Goal: Task Accomplishment & Management: Manage account settings

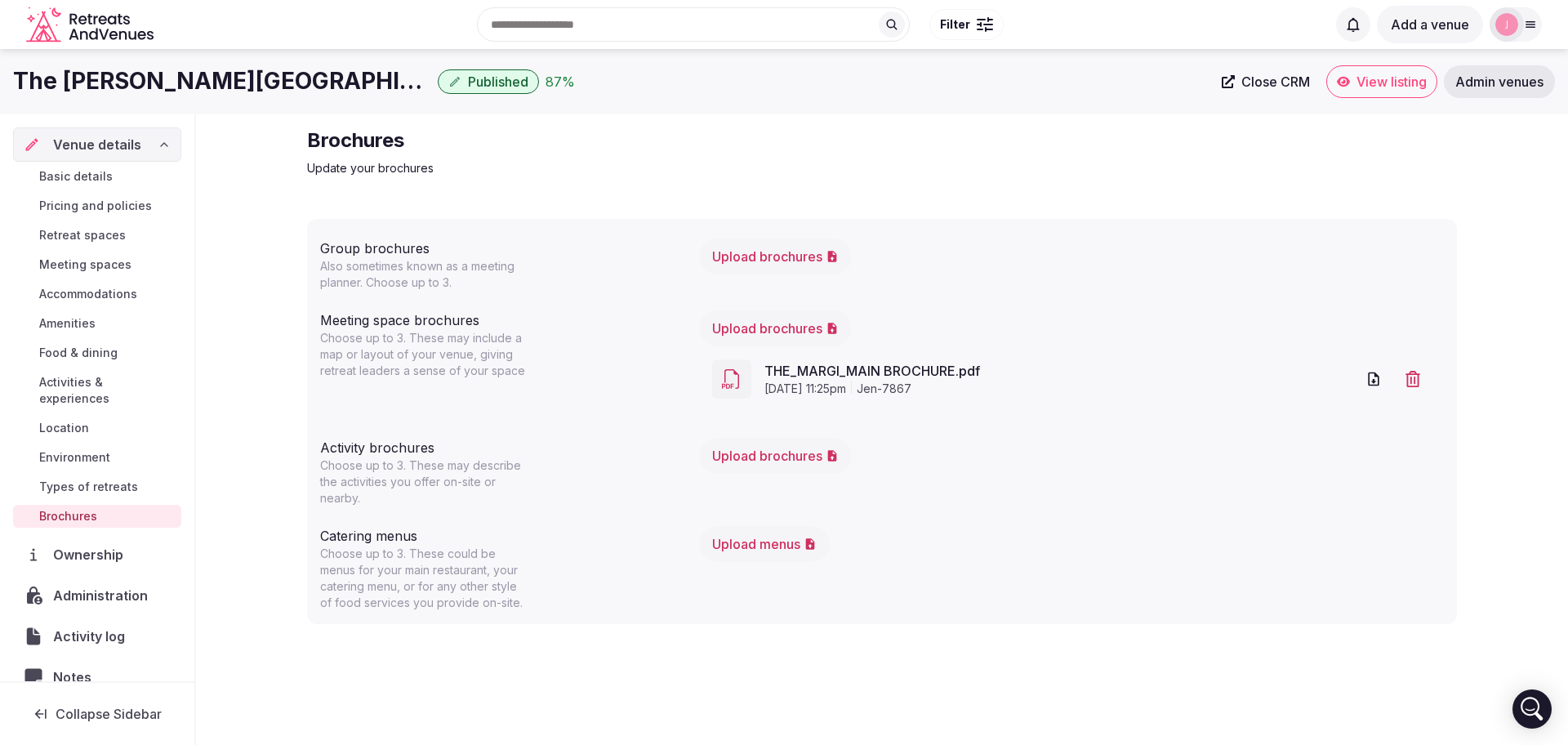
drag, startPoint x: 0, startPoint y: 0, endPoint x: 97, endPoint y: 263, distance: 280.3
click at [97, 263] on span "Meeting spaces" at bounding box center [85, 264] width 92 height 16
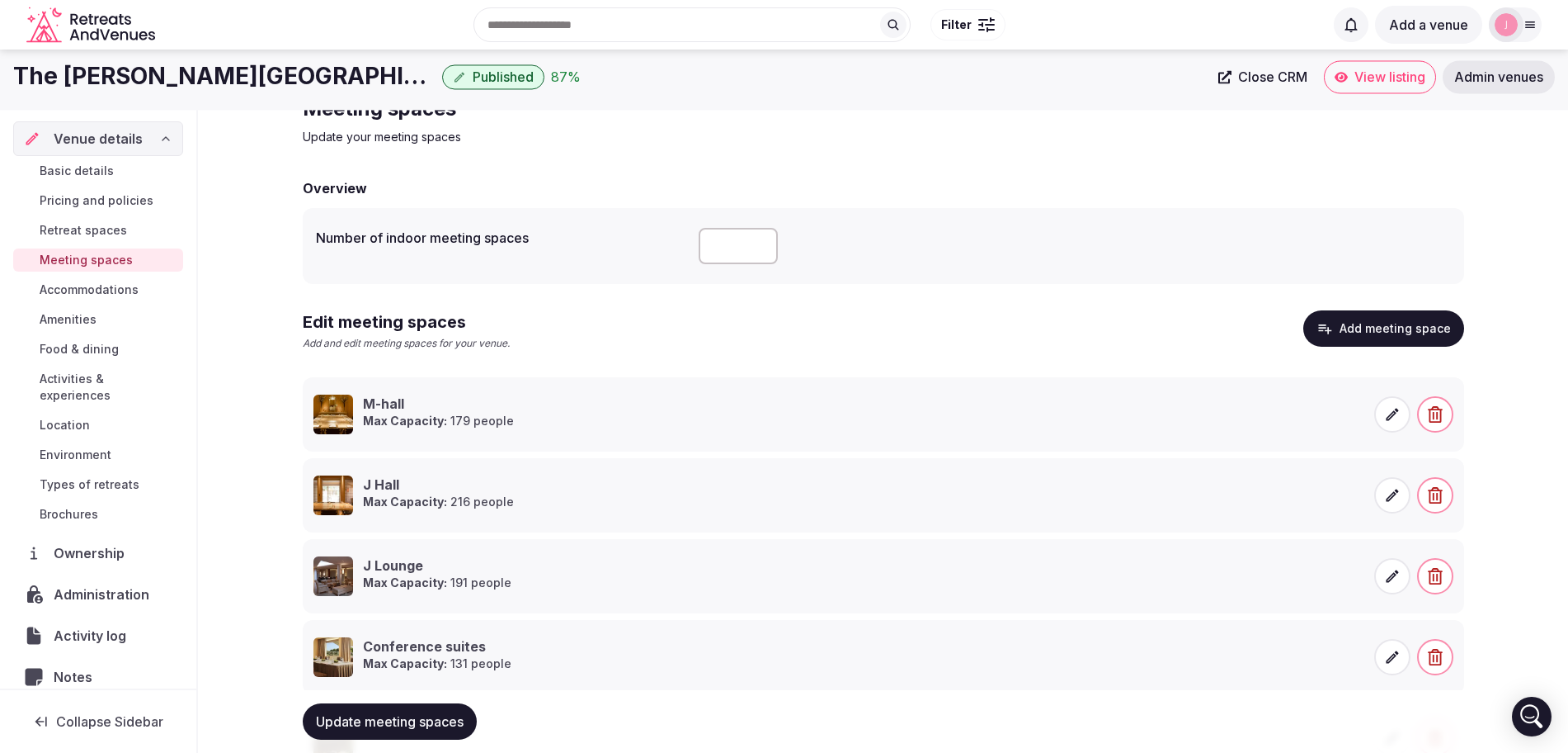
scroll to position [32, 0]
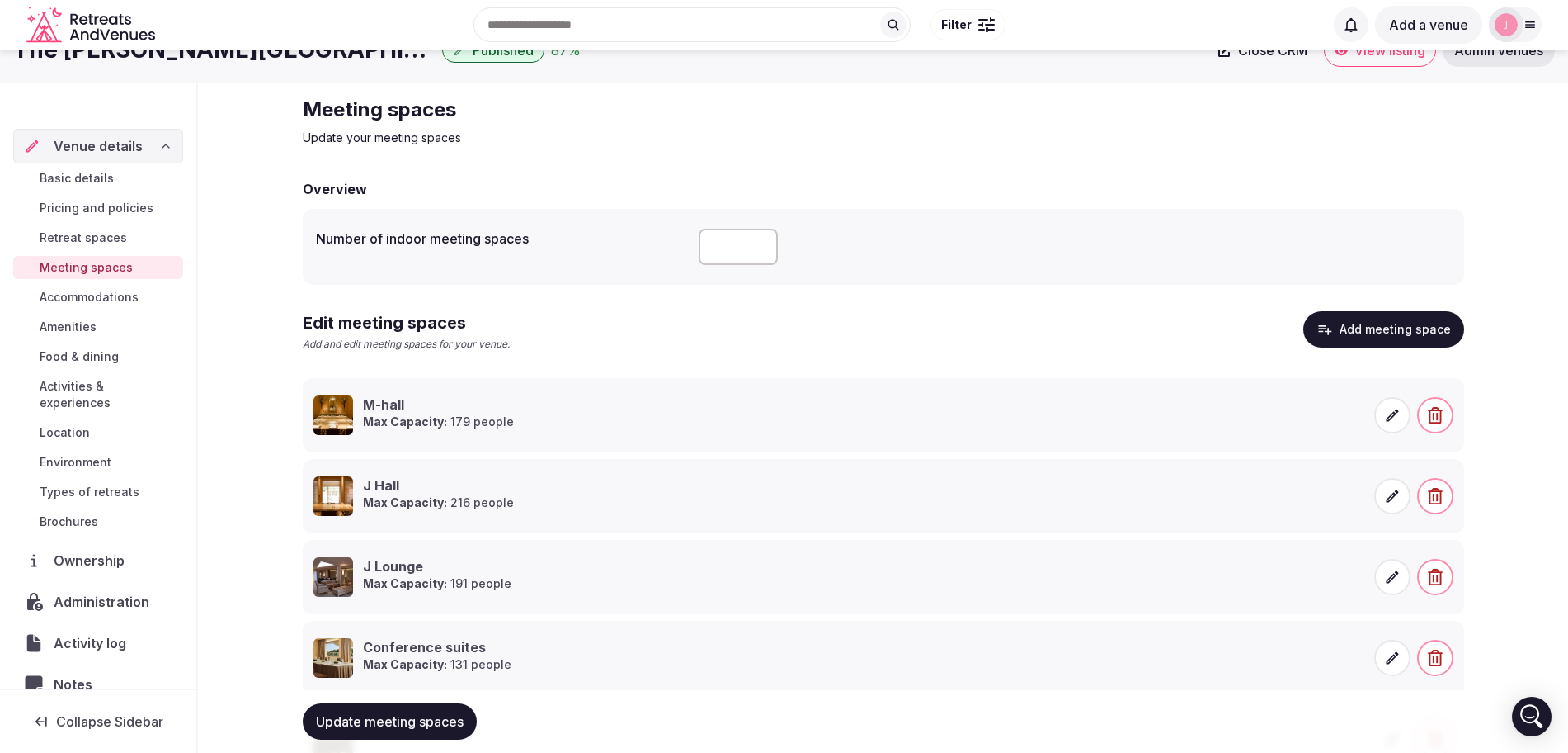
click at [722, 242] on input "number" at bounding box center [738, 246] width 79 height 36
type input "*"
click at [389, 727] on span "Update meeting spaces" at bounding box center [389, 721] width 148 height 17
click at [66, 515] on span "Brochures" at bounding box center [69, 521] width 59 height 17
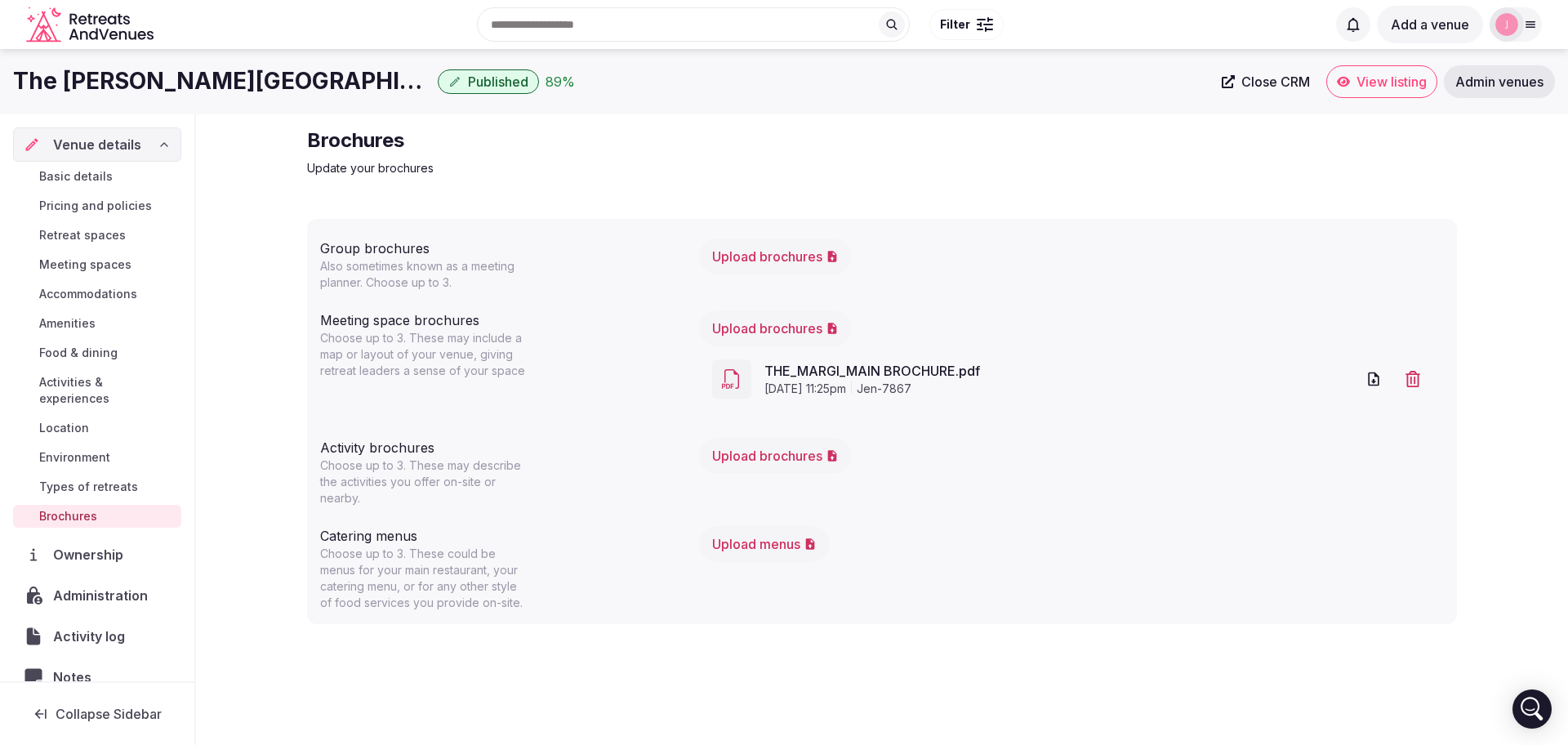
click at [144, 76] on h1 "The Margi Hotel" at bounding box center [223, 81] width 418 height 32
click at [83, 179] on span "Basic details" at bounding box center [76, 176] width 74 height 16
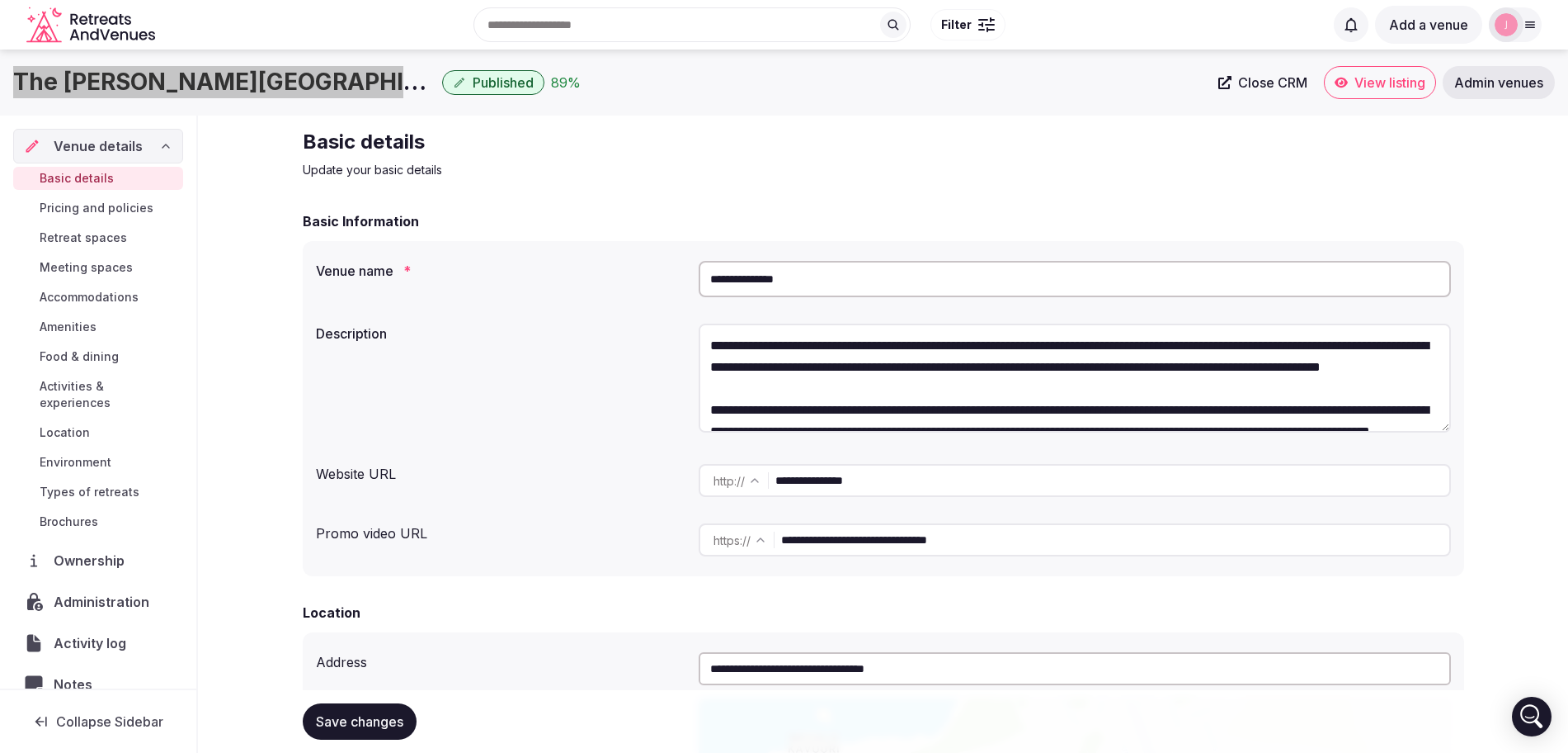
type textarea "**********"
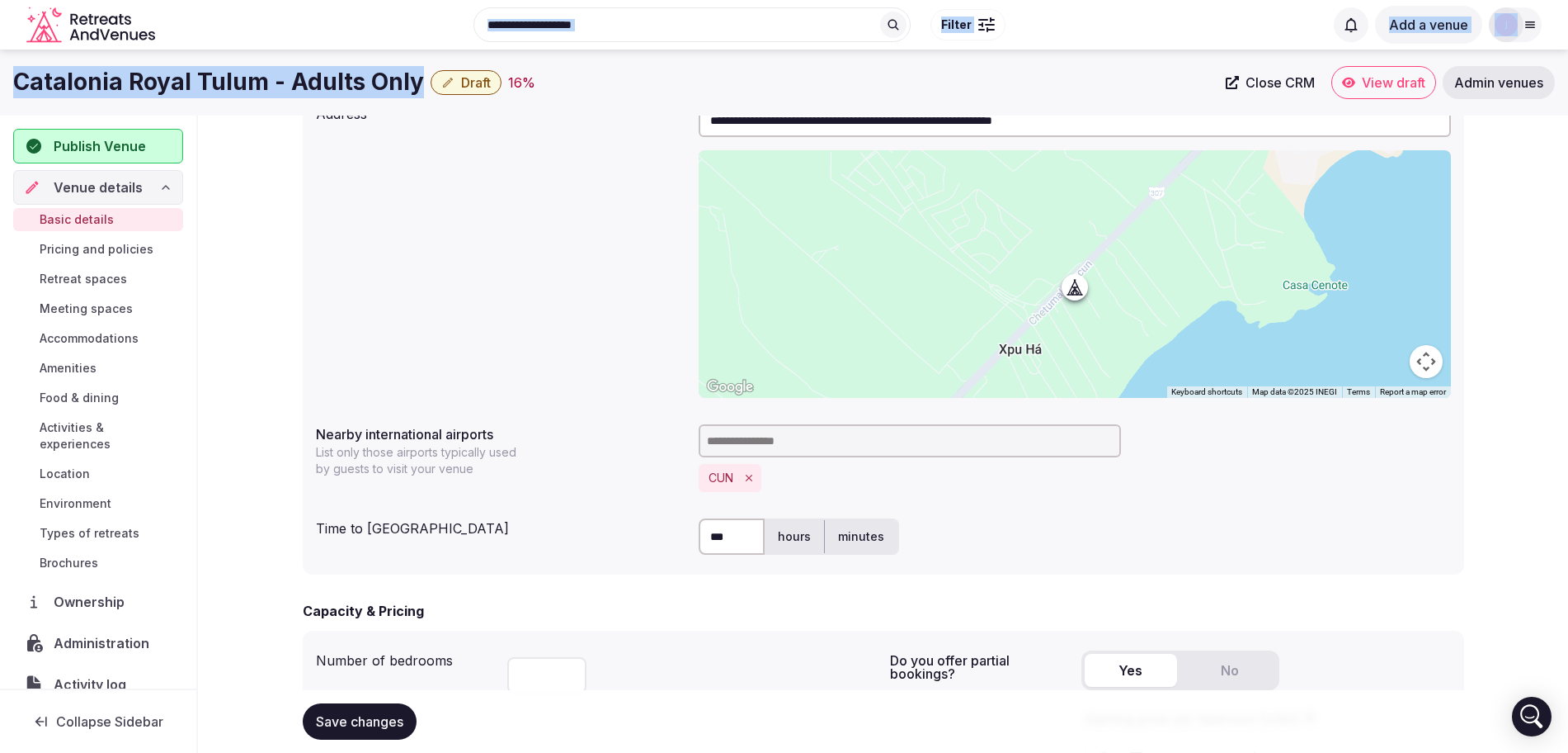
scroll to position [458, 0]
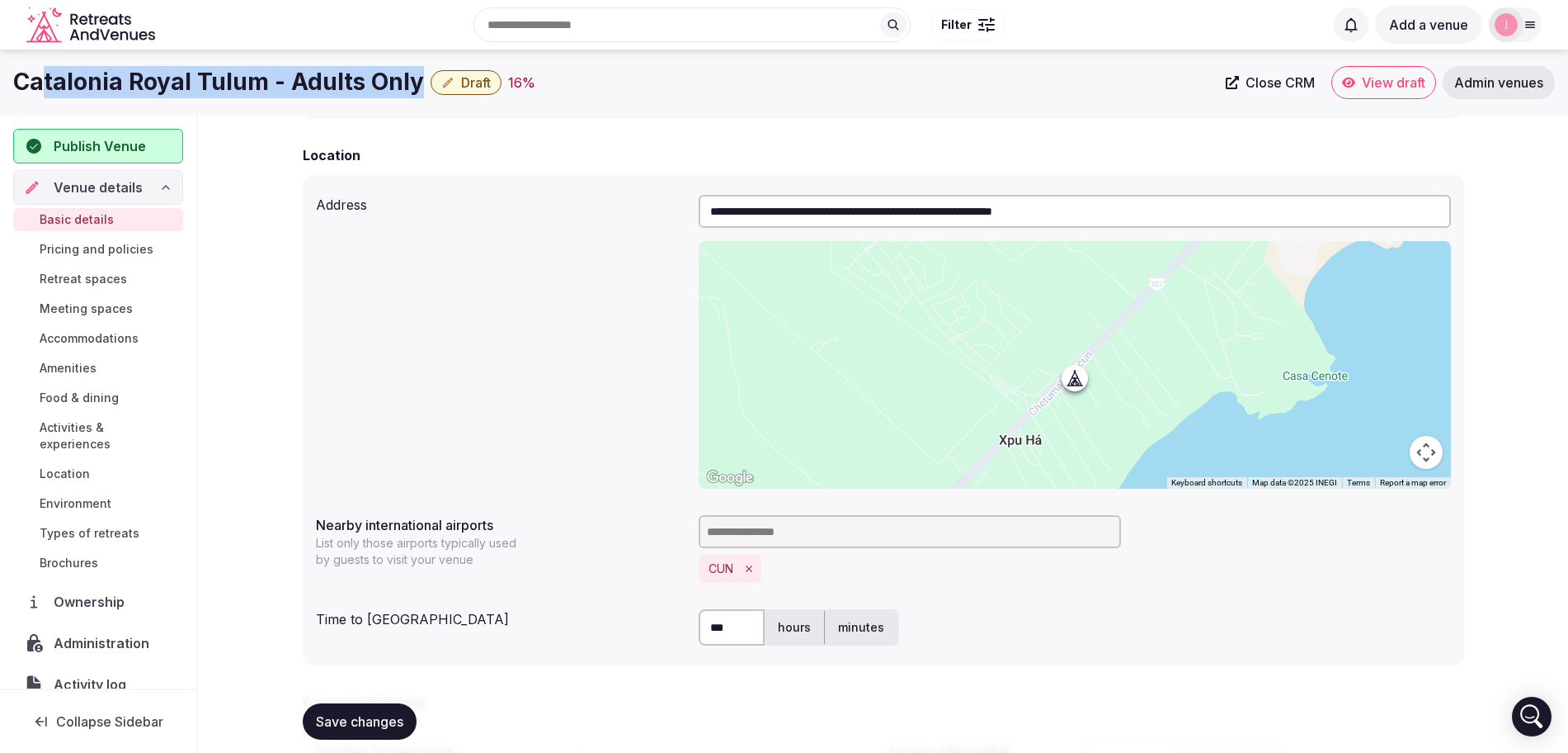
drag, startPoint x: 412, startPoint y: 31, endPoint x: 37, endPoint y: 77, distance: 377.8
click at [37, 77] on h1 "Catalonia Royal Tulum - Adults Only" at bounding box center [219, 82] width 411 height 32
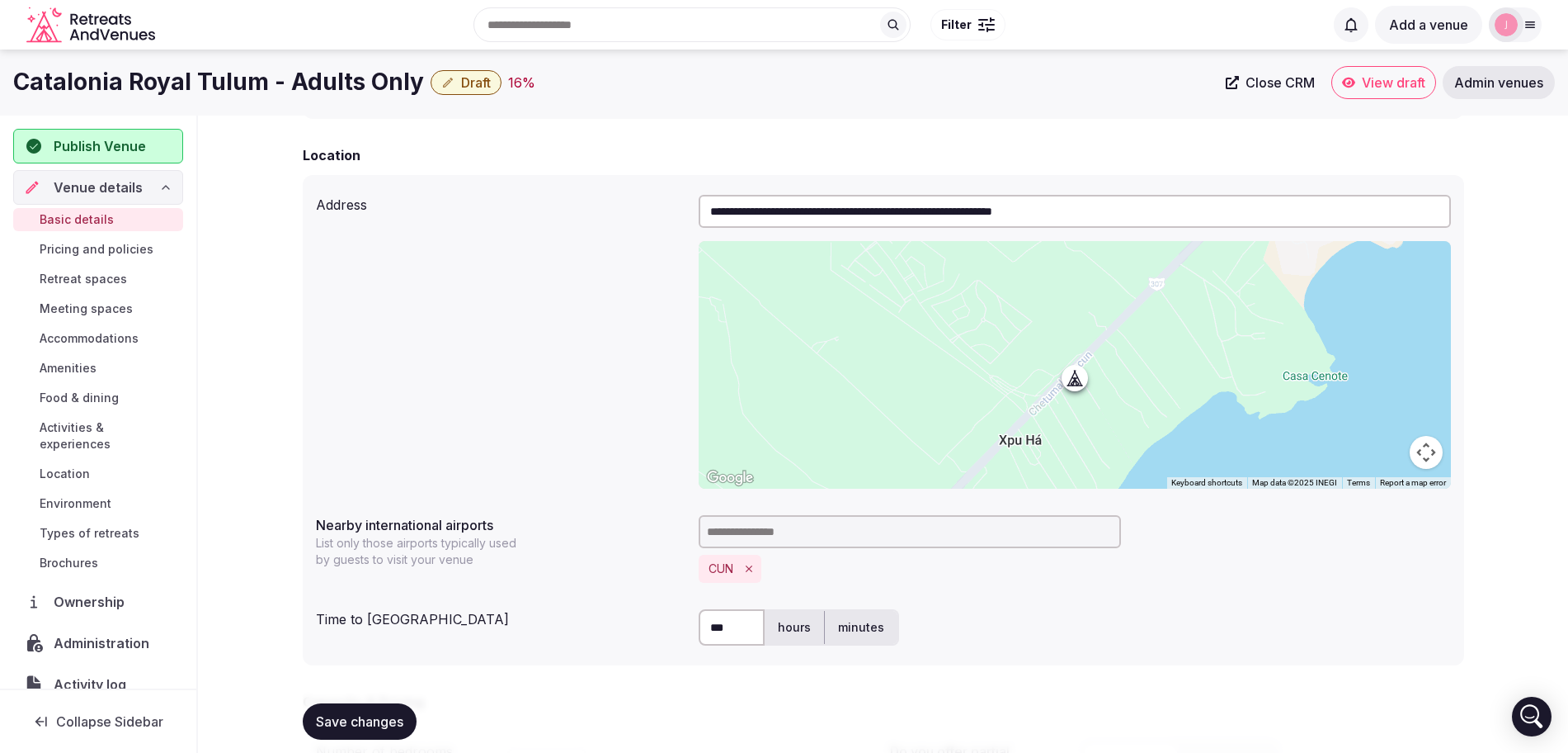
click at [8, 92] on div "Catalonia Royal Tulum - Adults Only Draft 16 % Close CRM View draft Admin venues" at bounding box center [784, 83] width 1568 height 33
click at [71, 79] on h1 "Catalonia Royal Tulum - Adults Only" at bounding box center [219, 82] width 411 height 32
click at [263, 83] on h1 "Catalonia Royal Tulum - Adults Only" at bounding box center [219, 82] width 411 height 32
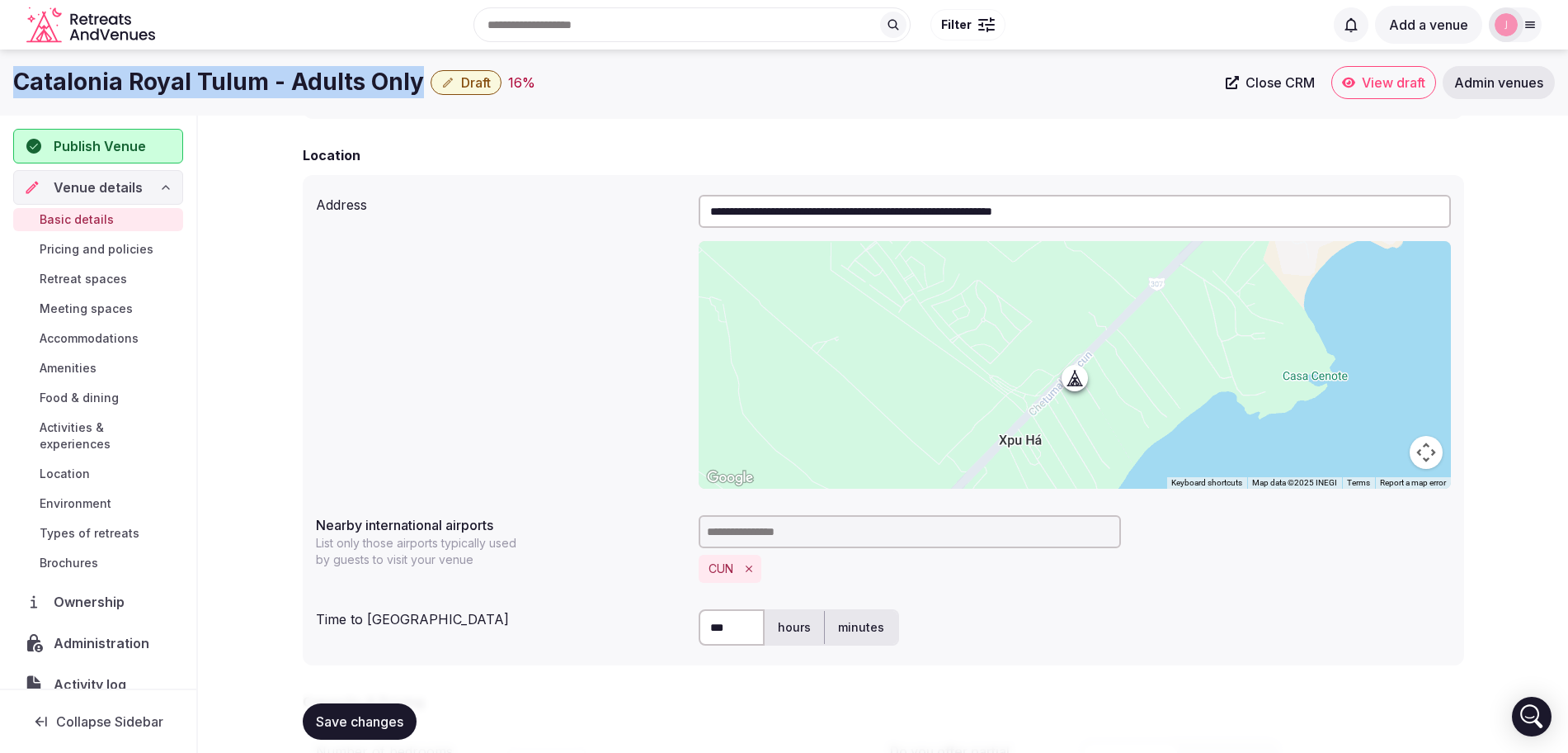
drag, startPoint x: 416, startPoint y: 84, endPoint x: 19, endPoint y: 84, distance: 397.0
click at [19, 84] on div "Catalonia Royal Tulum - Adults Only Draft 16 %" at bounding box center [615, 82] width 1203 height 32
copy h1 "Catalonia Royal Tulum - Adults Only"
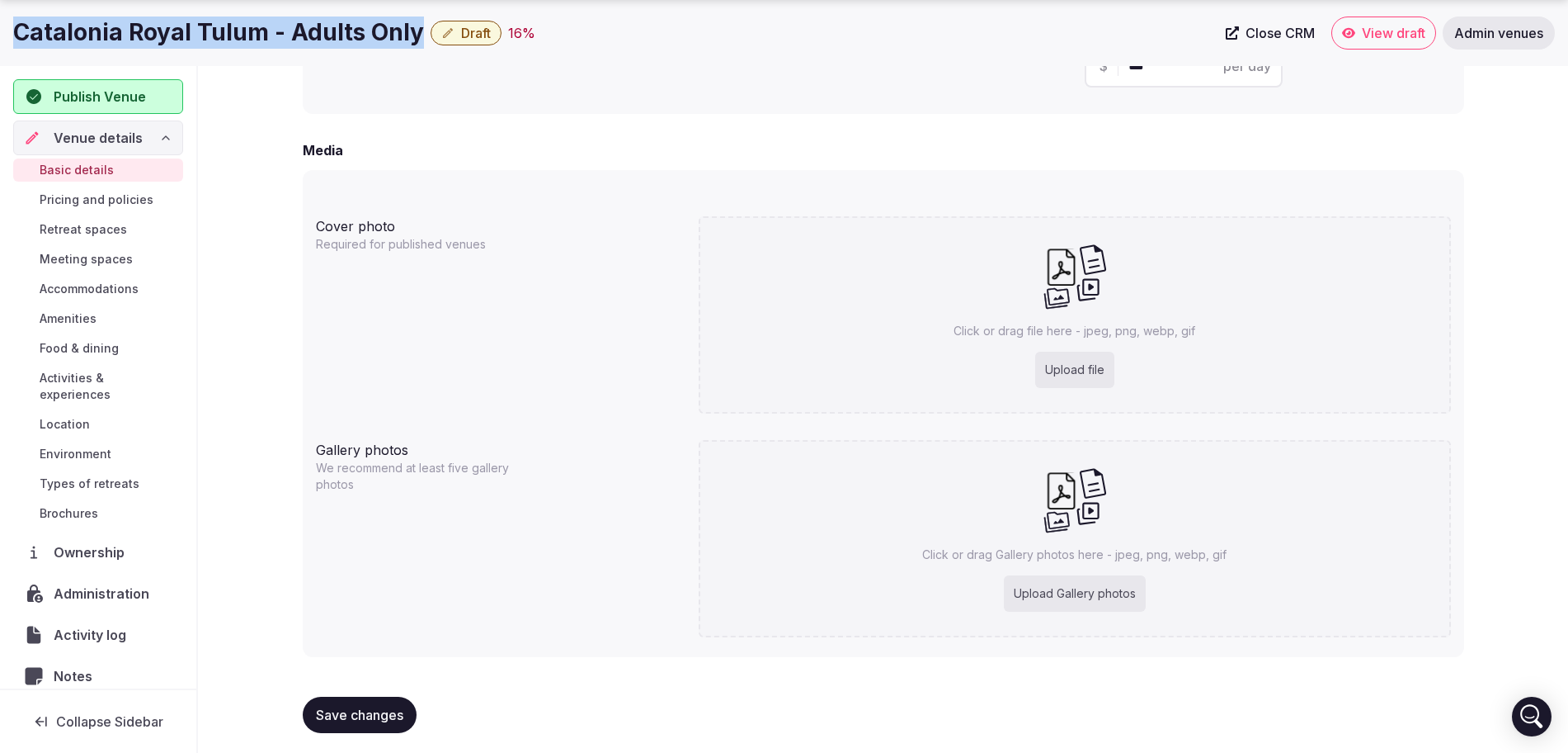
scroll to position [1245, 0]
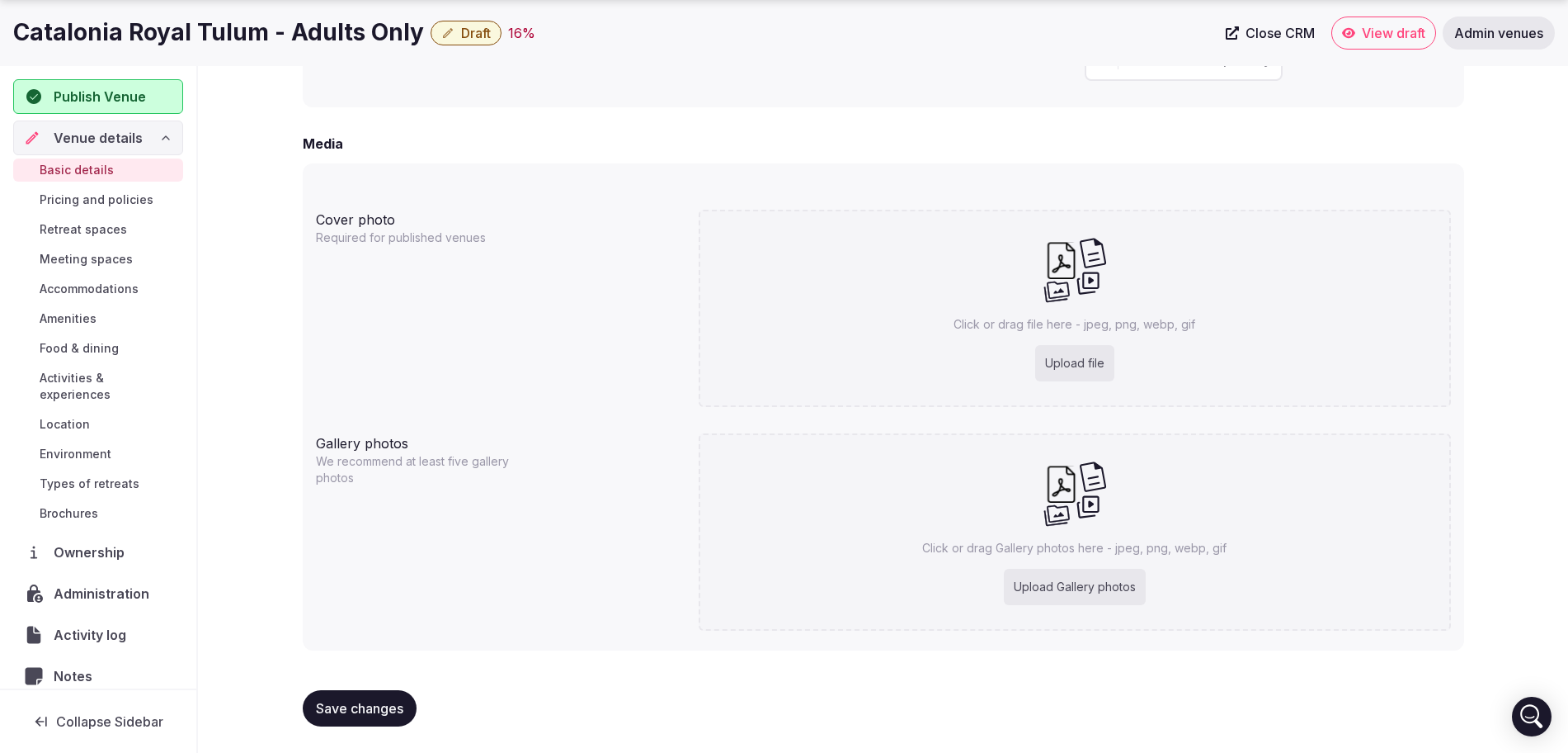
click at [1085, 592] on div "Upload Gallery photos" at bounding box center [1074, 587] width 142 height 36
type input "**********"
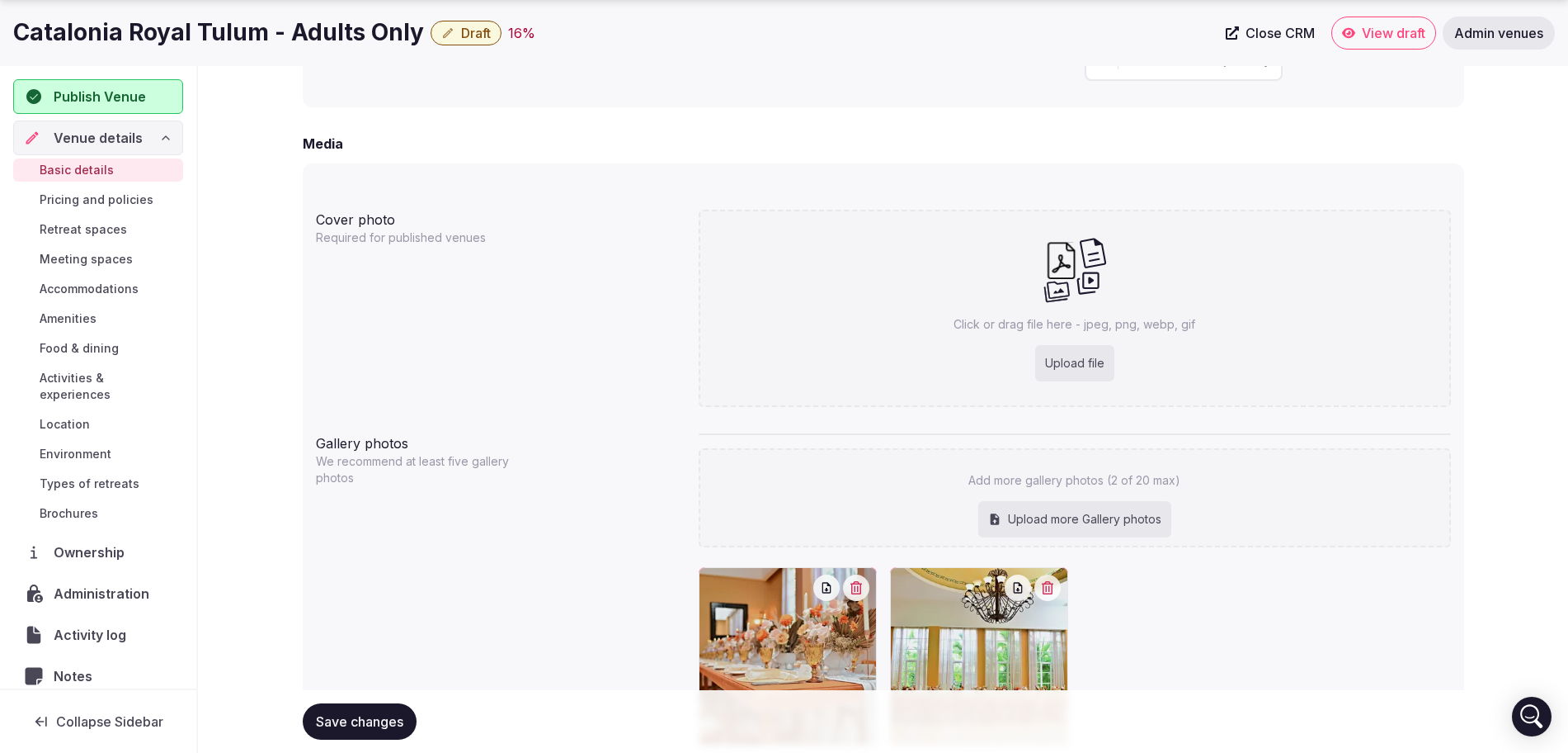
drag, startPoint x: 370, startPoint y: 721, endPoint x: 349, endPoint y: 721, distance: 21.0
click at [368, 721] on span "Save changes" at bounding box center [359, 721] width 87 height 17
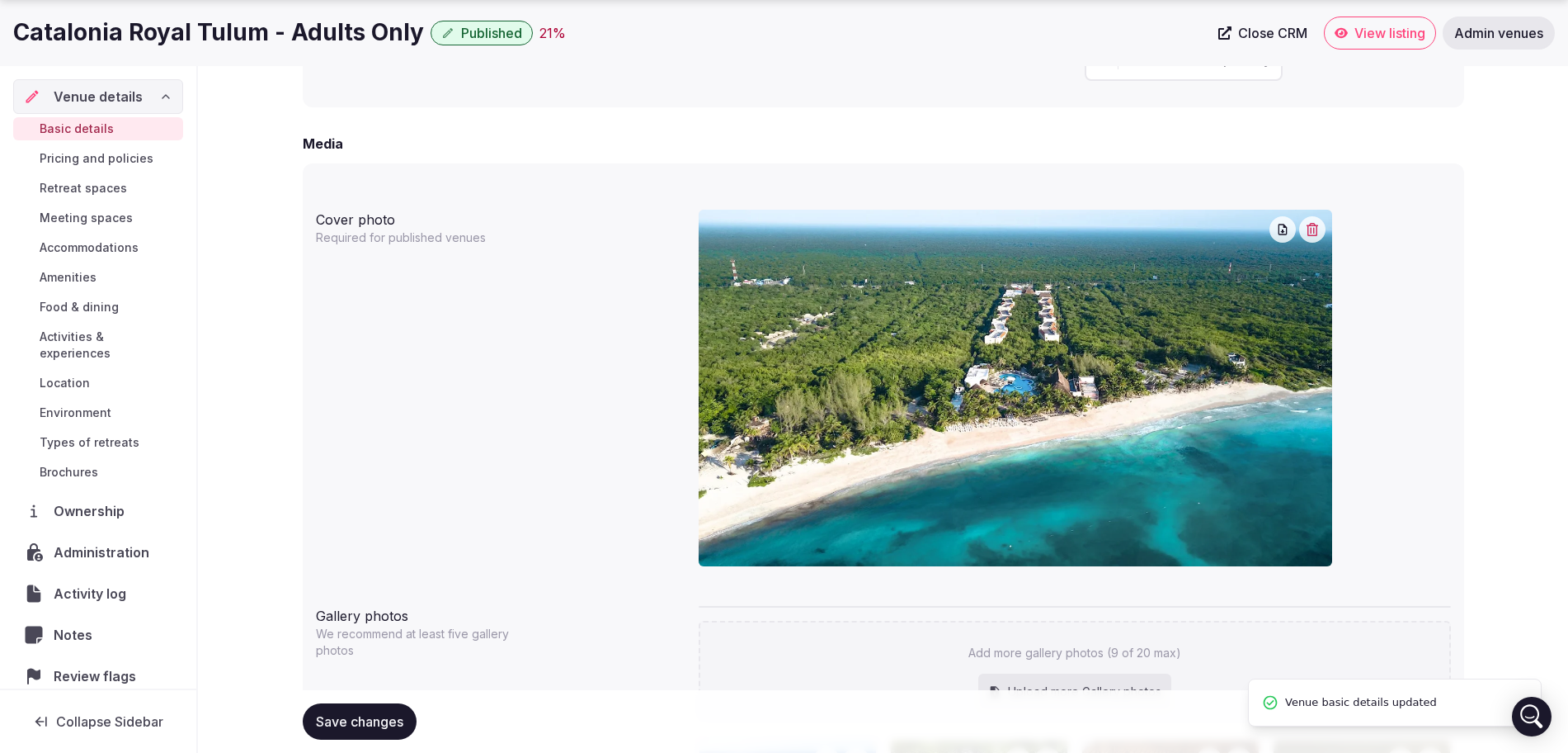
click at [124, 220] on span "Meeting spaces" at bounding box center [86, 217] width 93 height 17
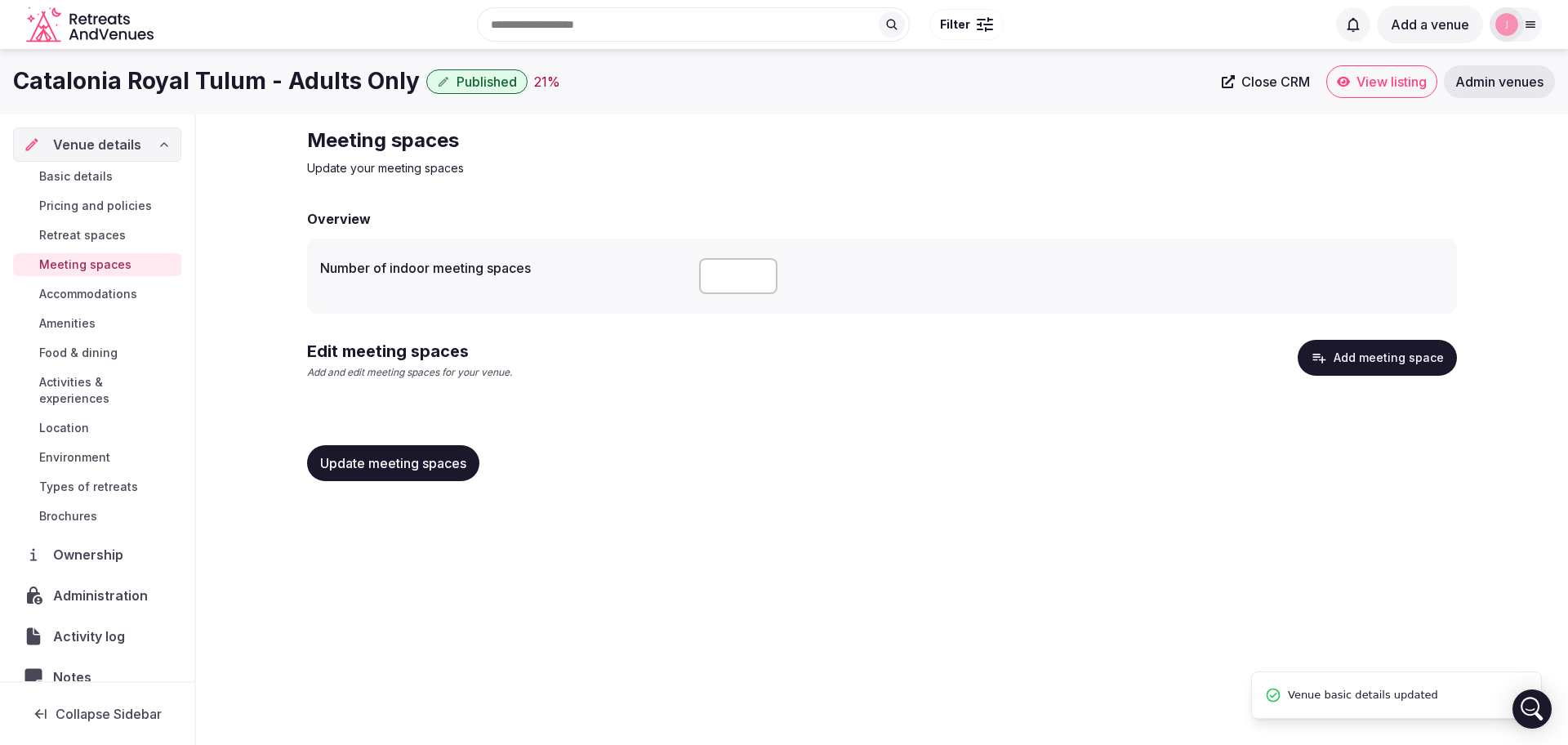
click at [712, 267] on input "number" at bounding box center [738, 276] width 78 height 36
type input "*"
click at [427, 458] on span "Update meeting spaces" at bounding box center [393, 462] width 146 height 16
click at [1380, 358] on button "Add meeting space" at bounding box center [1377, 357] width 160 height 36
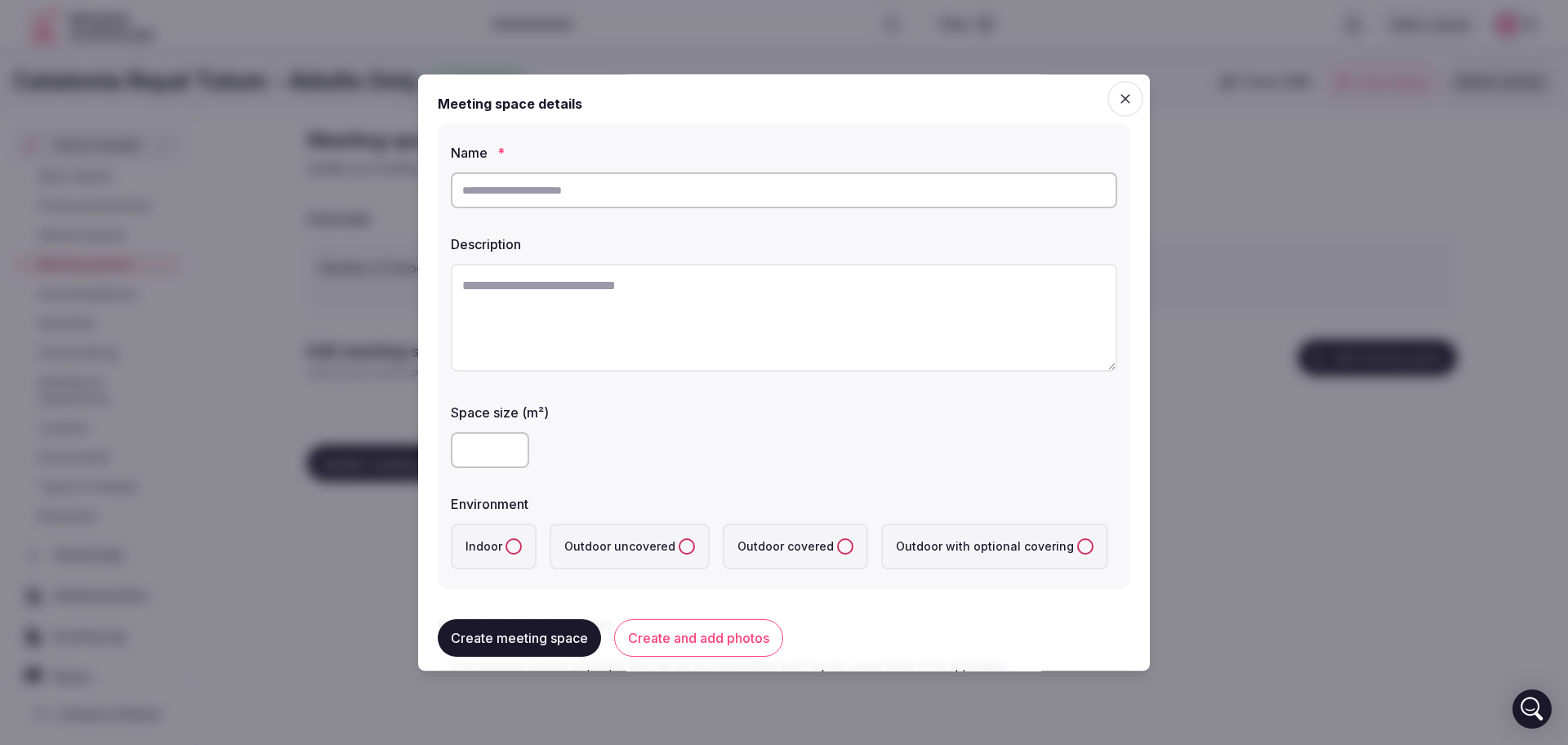
click at [582, 197] on input "text" at bounding box center [784, 190] width 667 height 36
paste input "**********"
type input "**********"
click at [491, 543] on label "Indoor" at bounding box center [494, 546] width 86 height 45
click at [505, 543] on button "Indoor" at bounding box center [513, 546] width 16 height 16
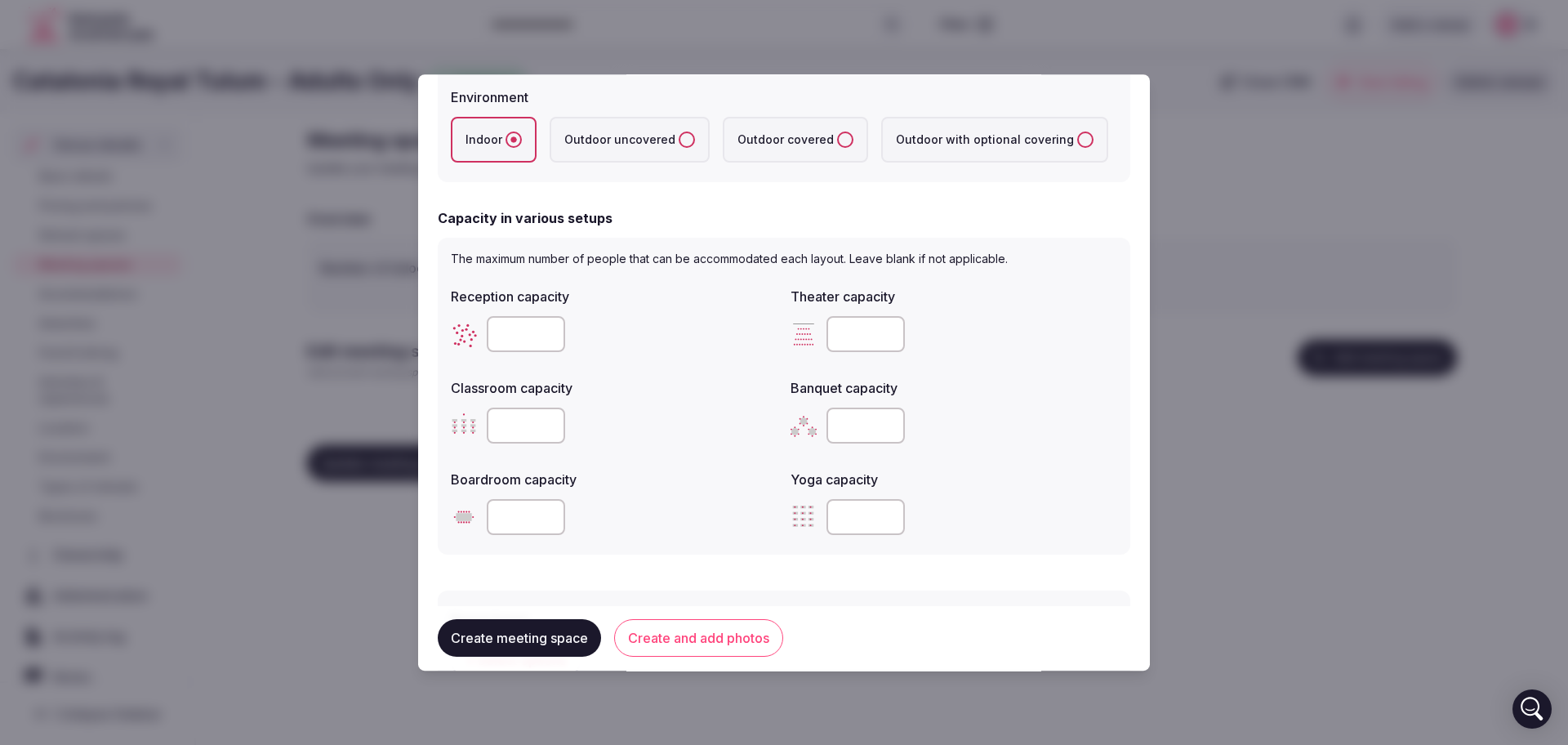
scroll to position [408, 0]
drag, startPoint x: 487, startPoint y: 329, endPoint x: 495, endPoint y: 333, distance: 8.9
click at [487, 328] on input "number" at bounding box center [526, 332] width 78 height 36
type input "**"
click at [508, 641] on button "Create meeting space" at bounding box center [519, 639] width 164 height 38
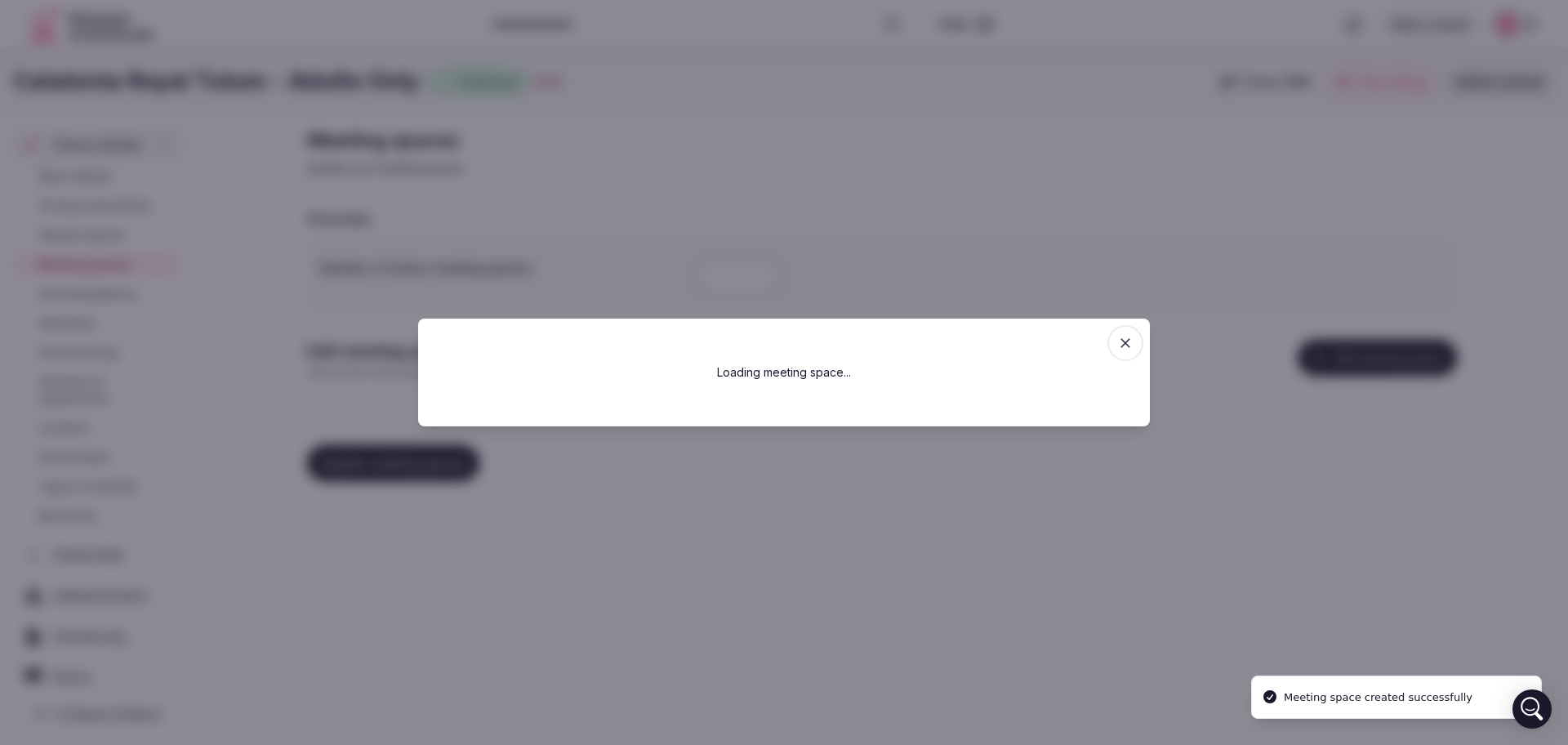
scroll to position [0, 0]
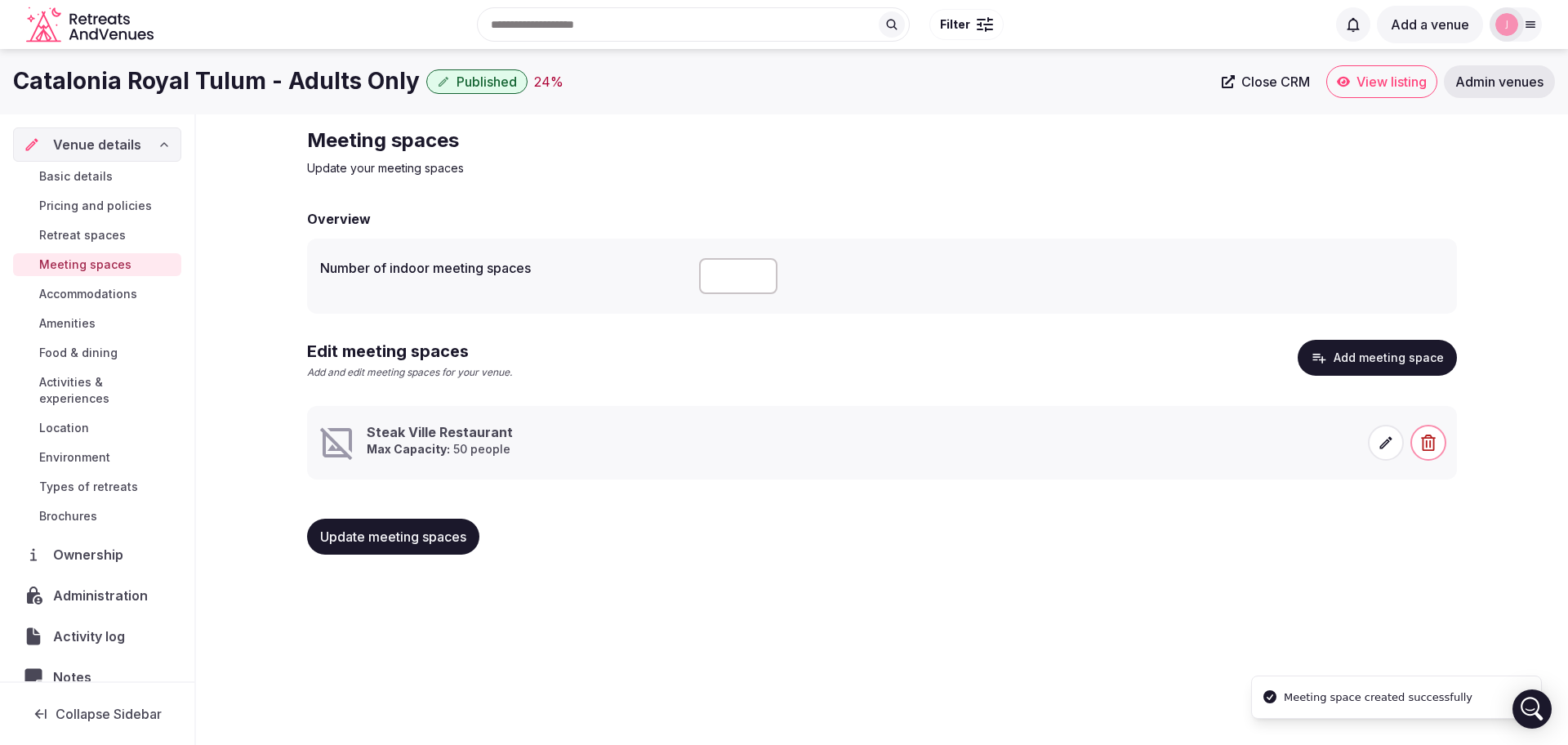
click at [1409, 353] on button "Add meeting space" at bounding box center [1377, 357] width 160 height 36
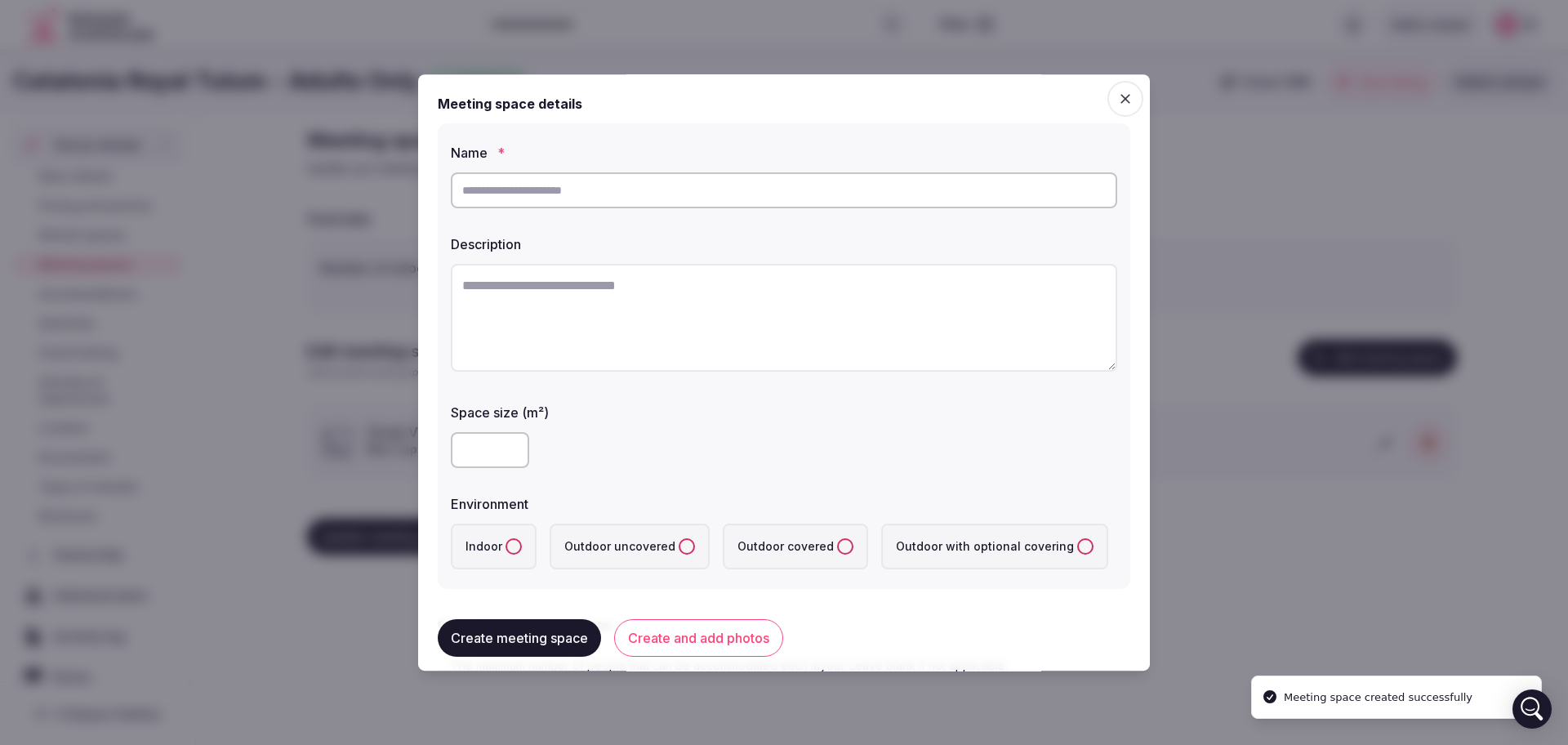
click at [642, 207] on input "text" at bounding box center [784, 190] width 667 height 36
paste input "**********"
type input "**********"
click at [500, 534] on label "Indoor" at bounding box center [494, 546] width 86 height 45
click at [505, 538] on button "Indoor" at bounding box center [513, 546] width 16 height 16
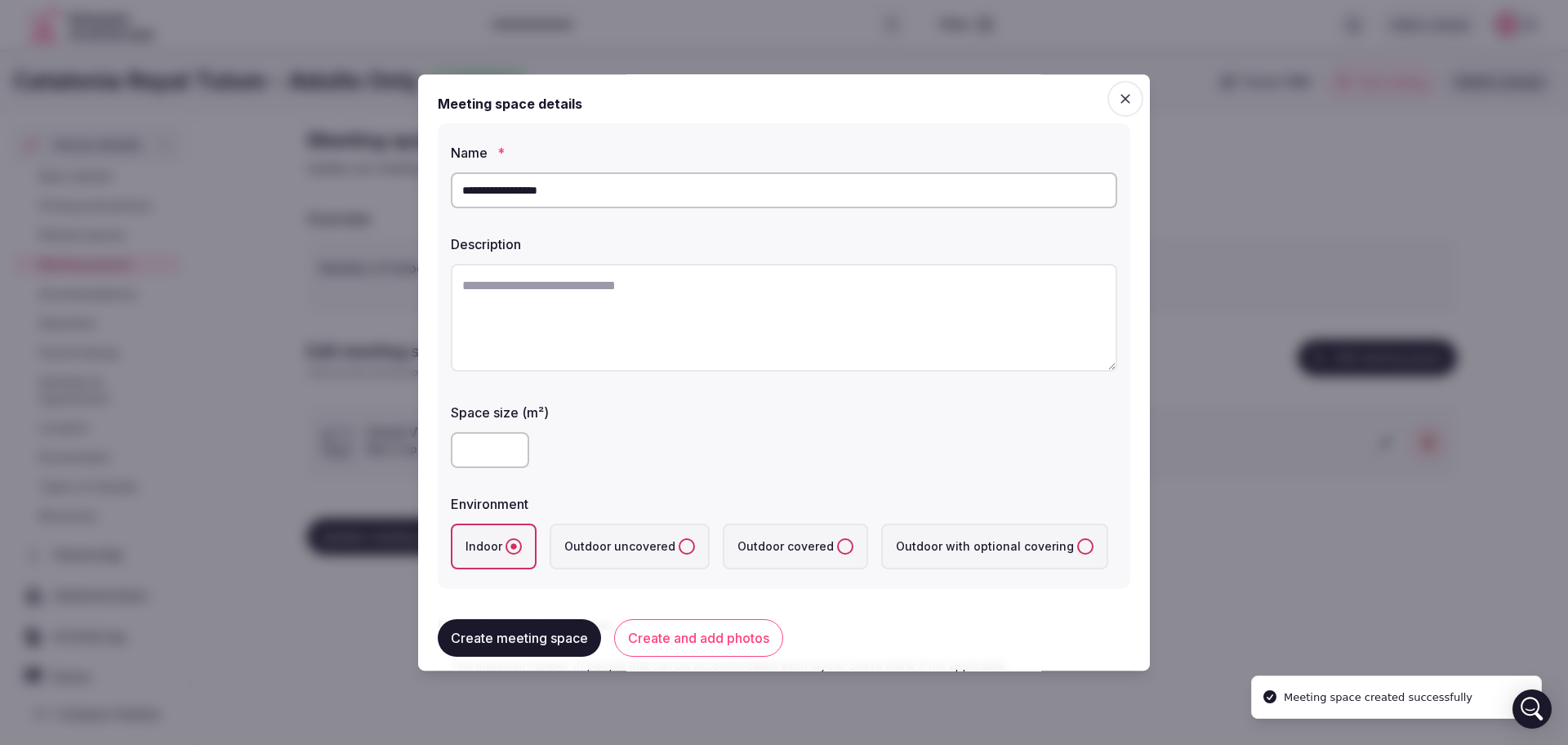
click at [872, 455] on div at bounding box center [784, 449] width 667 height 36
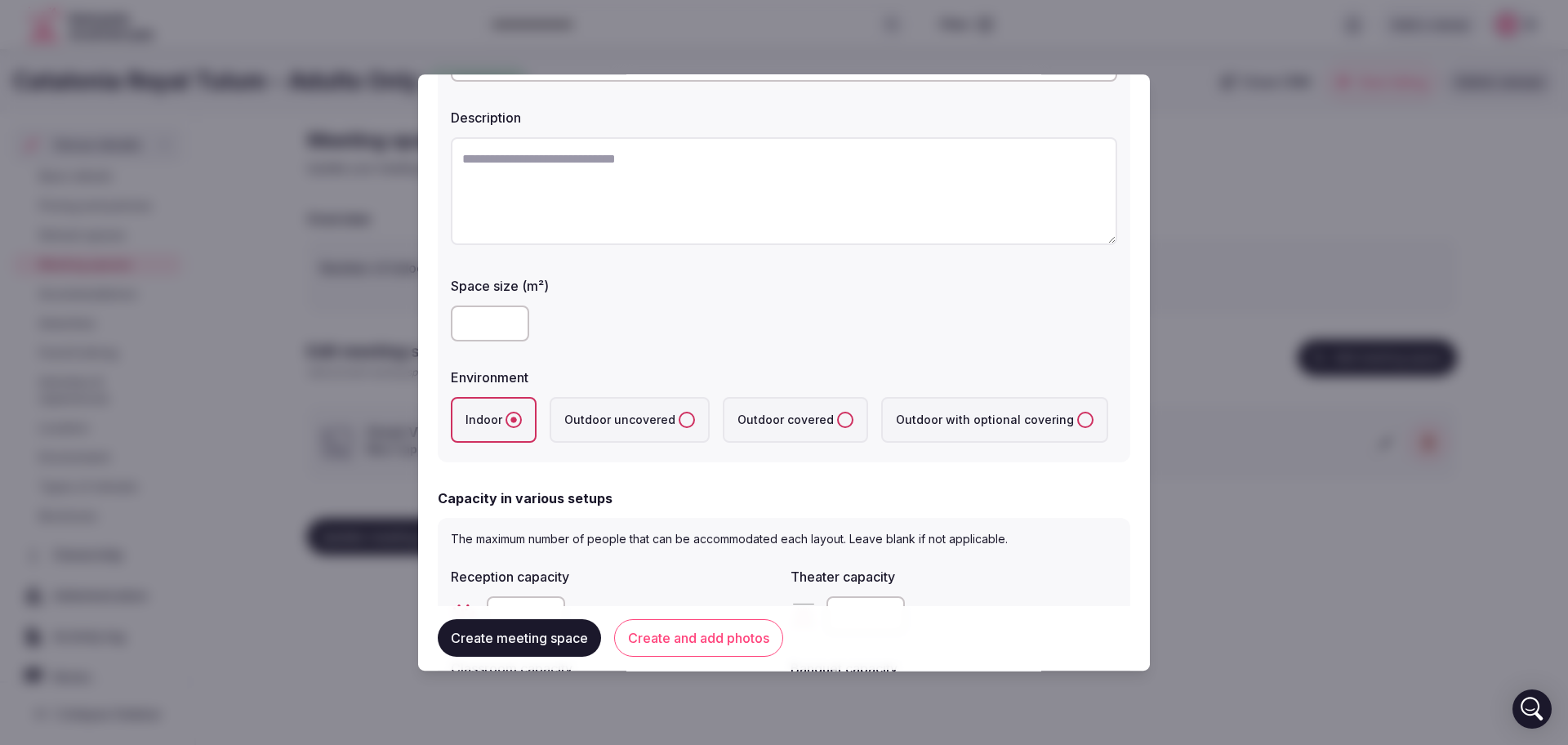
scroll to position [306, 0]
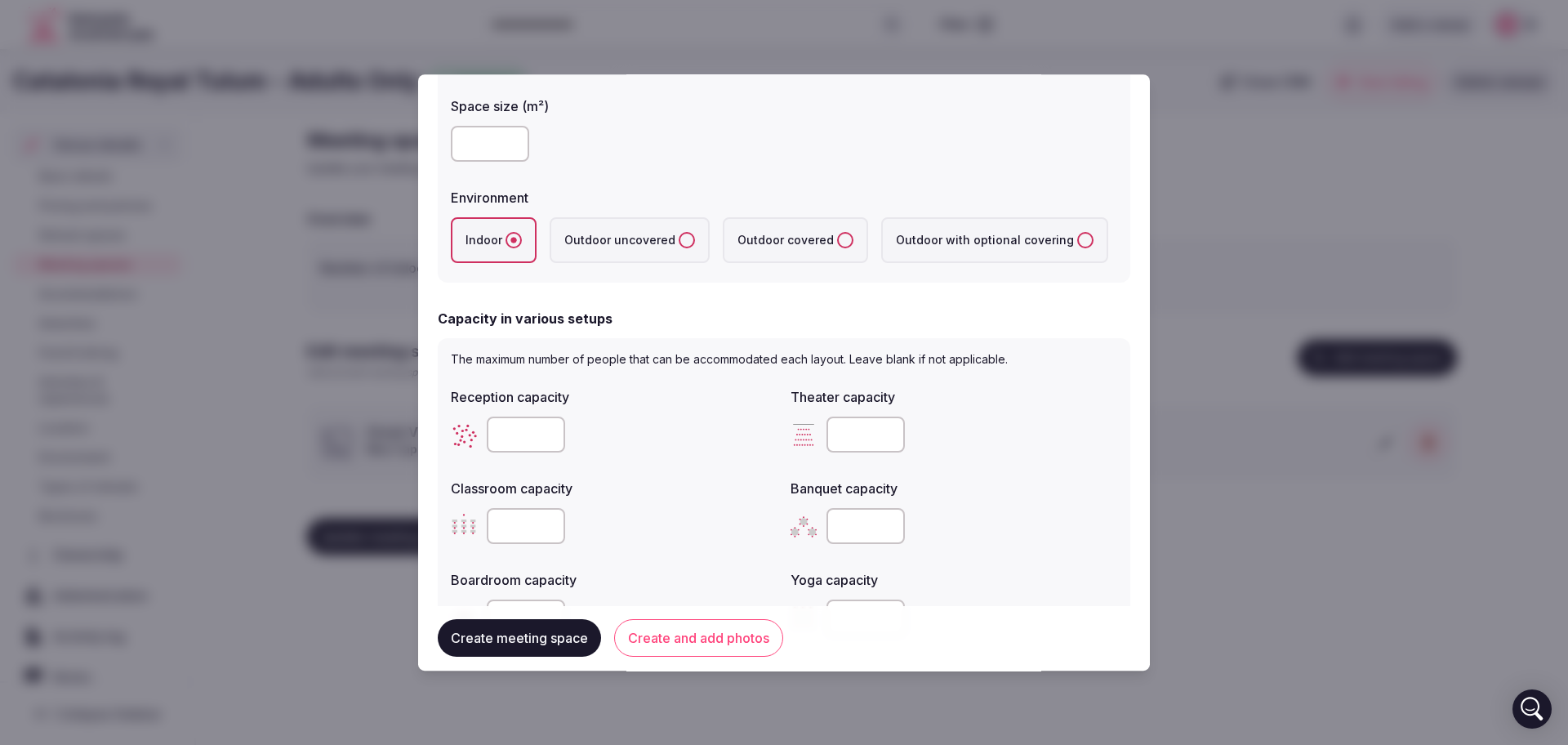
click at [848, 432] on input "number" at bounding box center [865, 433] width 78 height 36
type input "**"
click at [525, 641] on button "Create meeting space" at bounding box center [519, 639] width 164 height 38
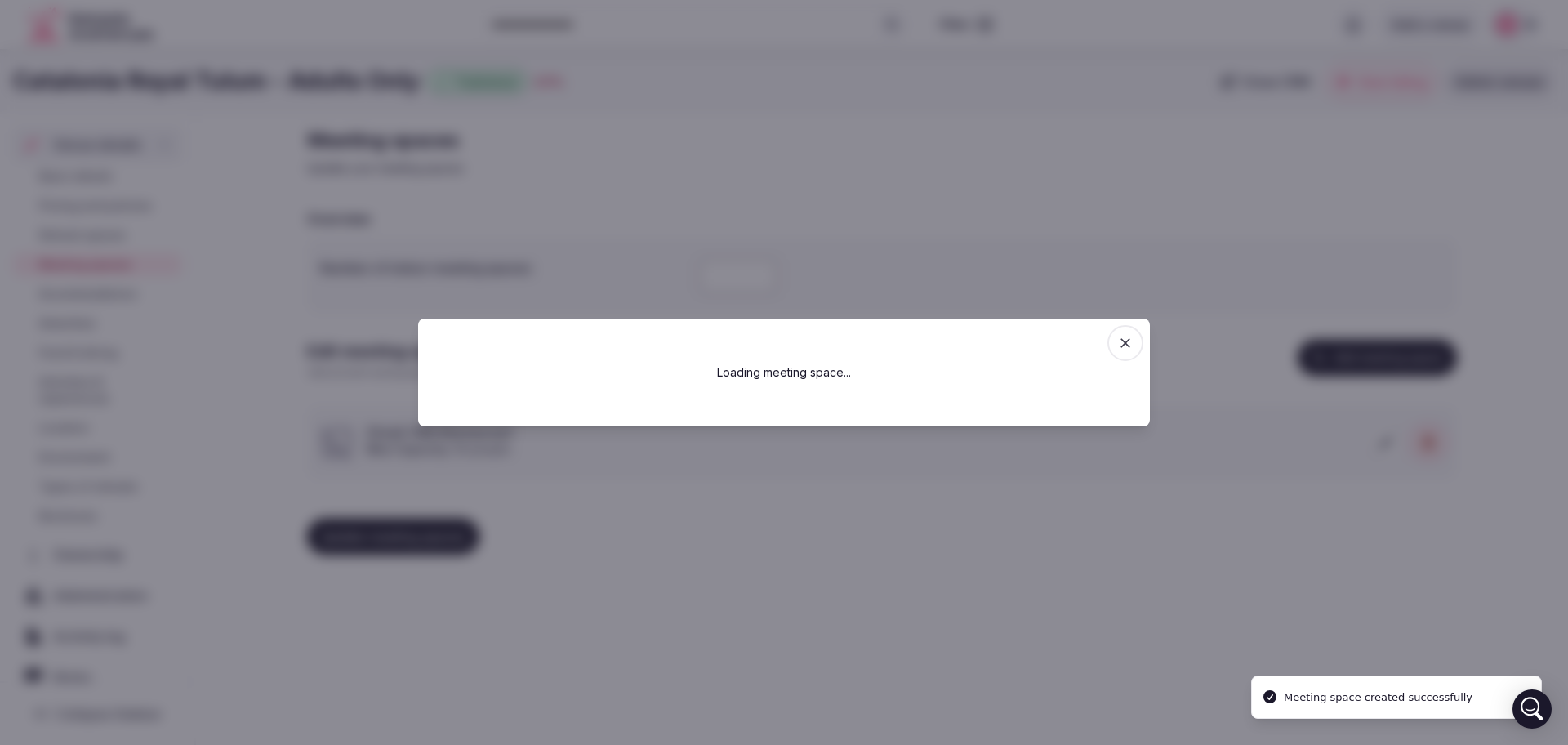
scroll to position [0, 0]
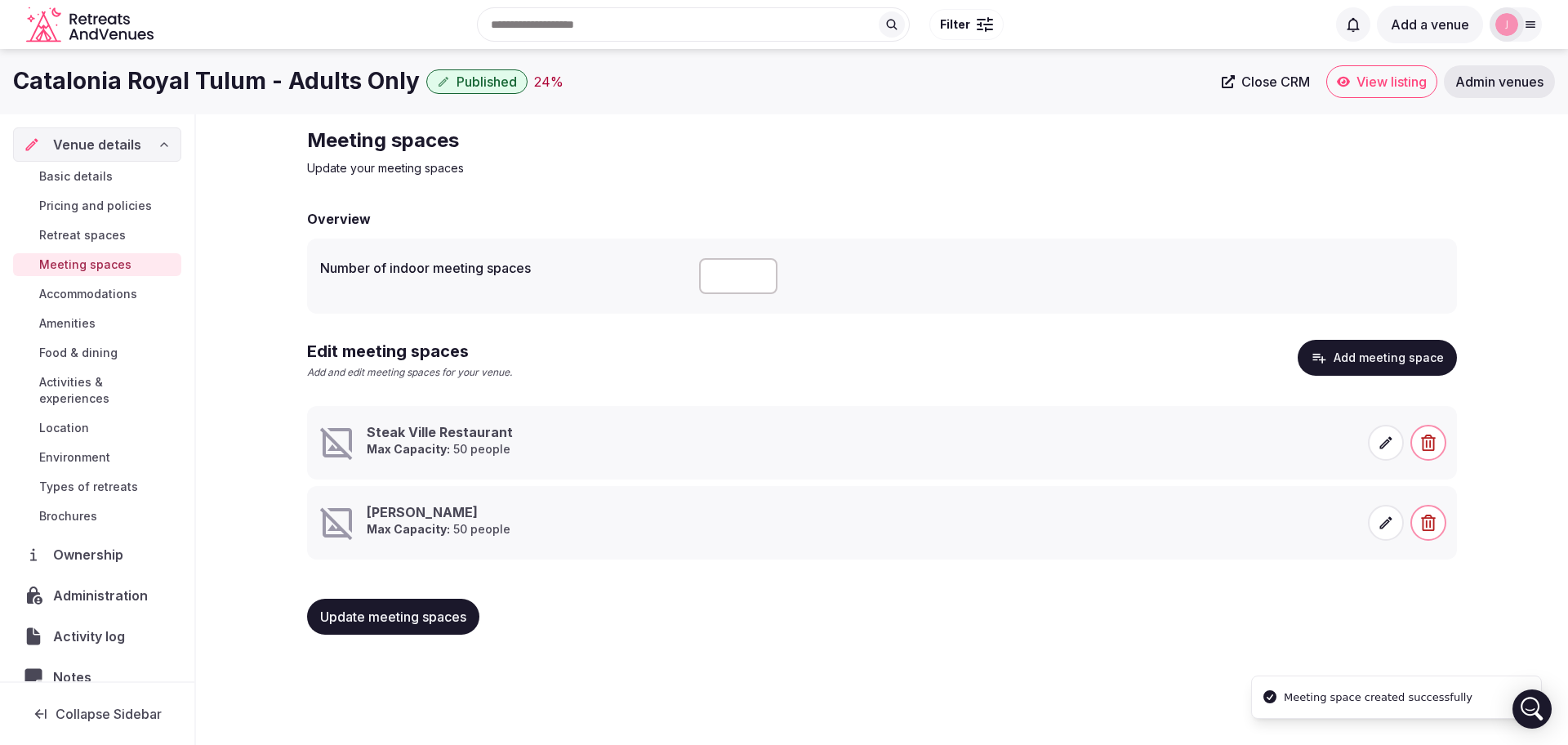
click at [453, 615] on span "Update meeting spaces" at bounding box center [393, 616] width 146 height 16
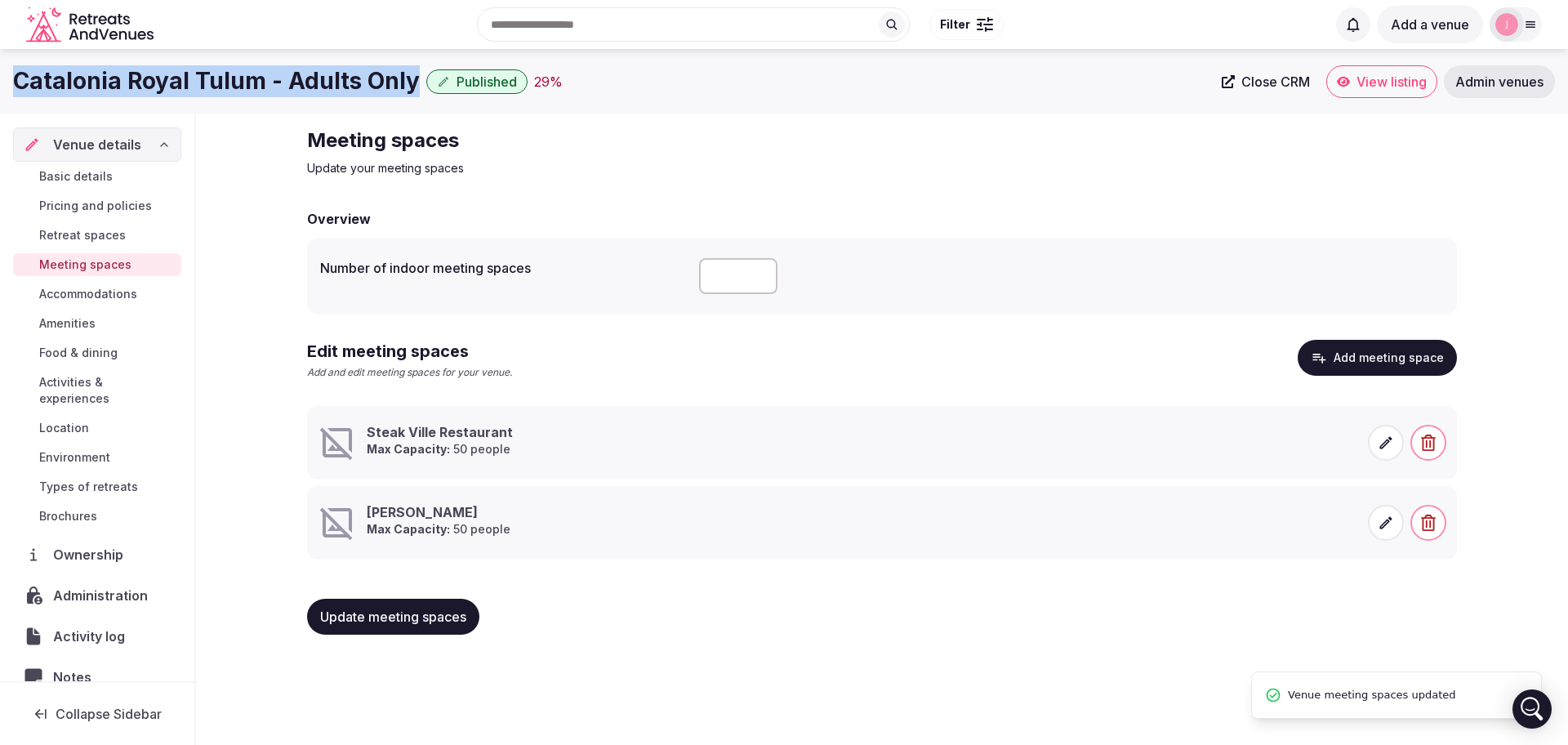
drag, startPoint x: 408, startPoint y: 81, endPoint x: 19, endPoint y: 67, distance: 389.3
click at [19, 67] on h1 "Catalonia Royal Tulum - Adults Only" at bounding box center [217, 81] width 407 height 32
copy h1 "Catalonia Royal Tulum - Adults Only"
click at [425, 613] on span "Update meeting spaces" at bounding box center [393, 616] width 146 height 16
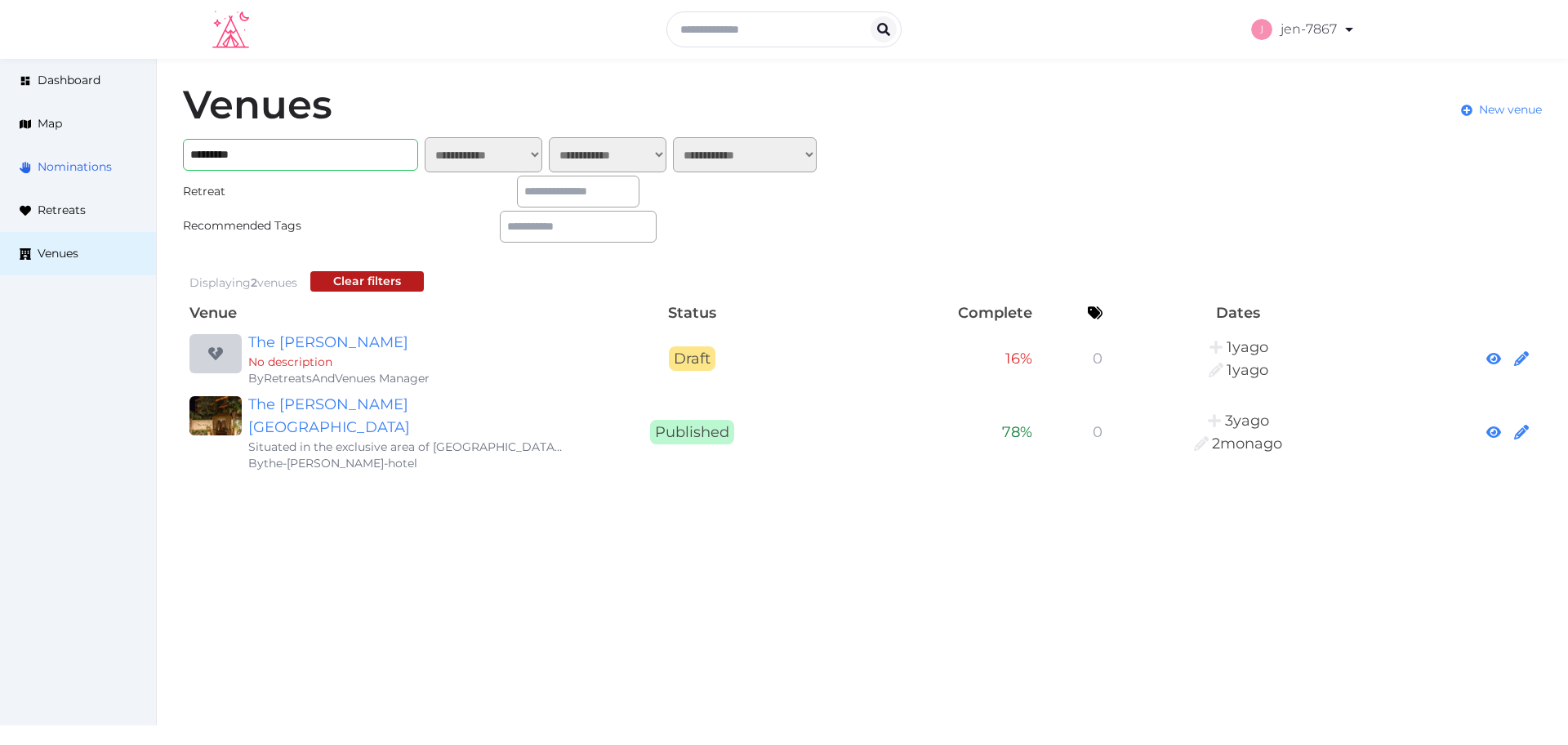
click at [61, 175] on div "**********" at bounding box center [784, 280] width 1568 height 442
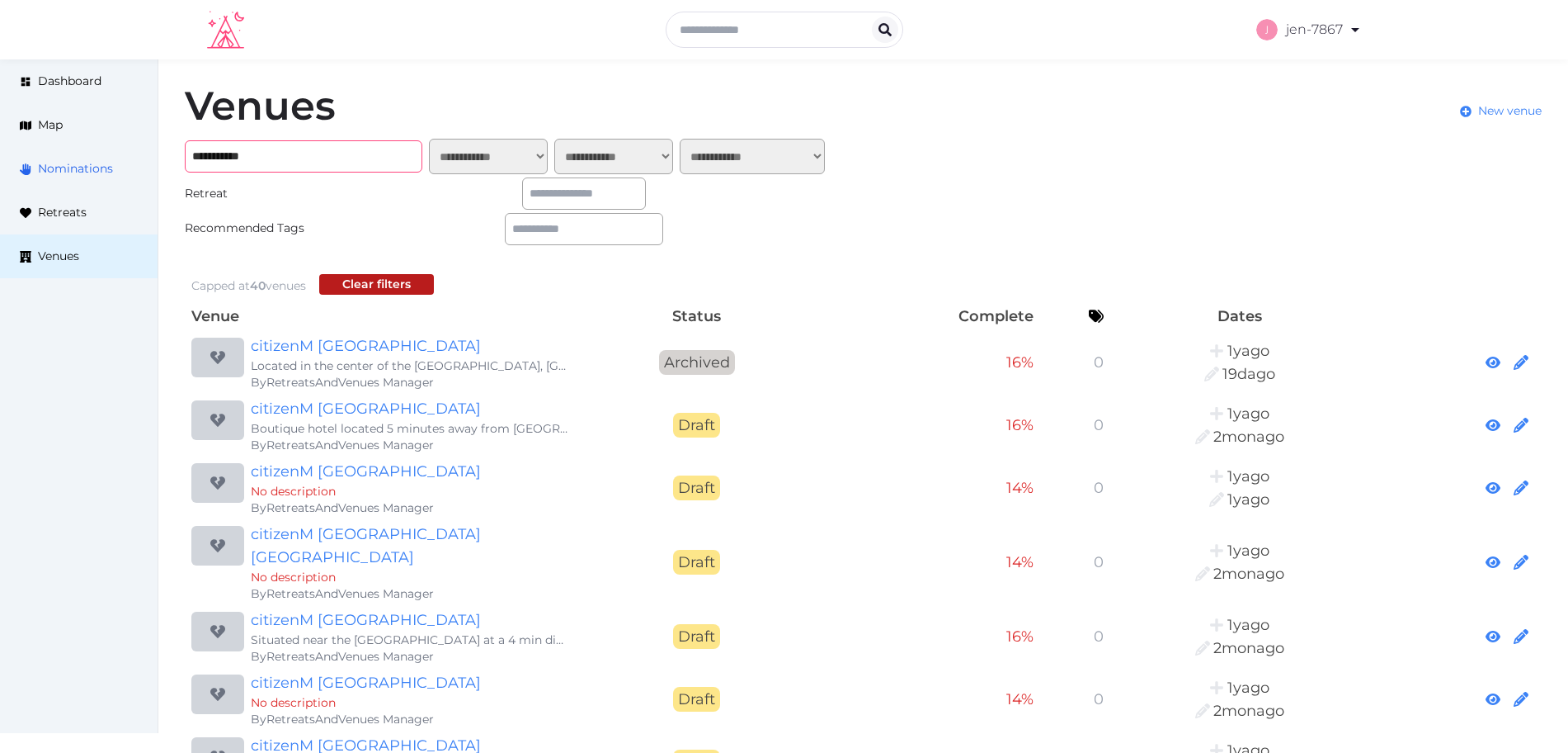
drag, startPoint x: 293, startPoint y: 156, endPoint x: 130, endPoint y: 157, distance: 163.0
paste input "**********"
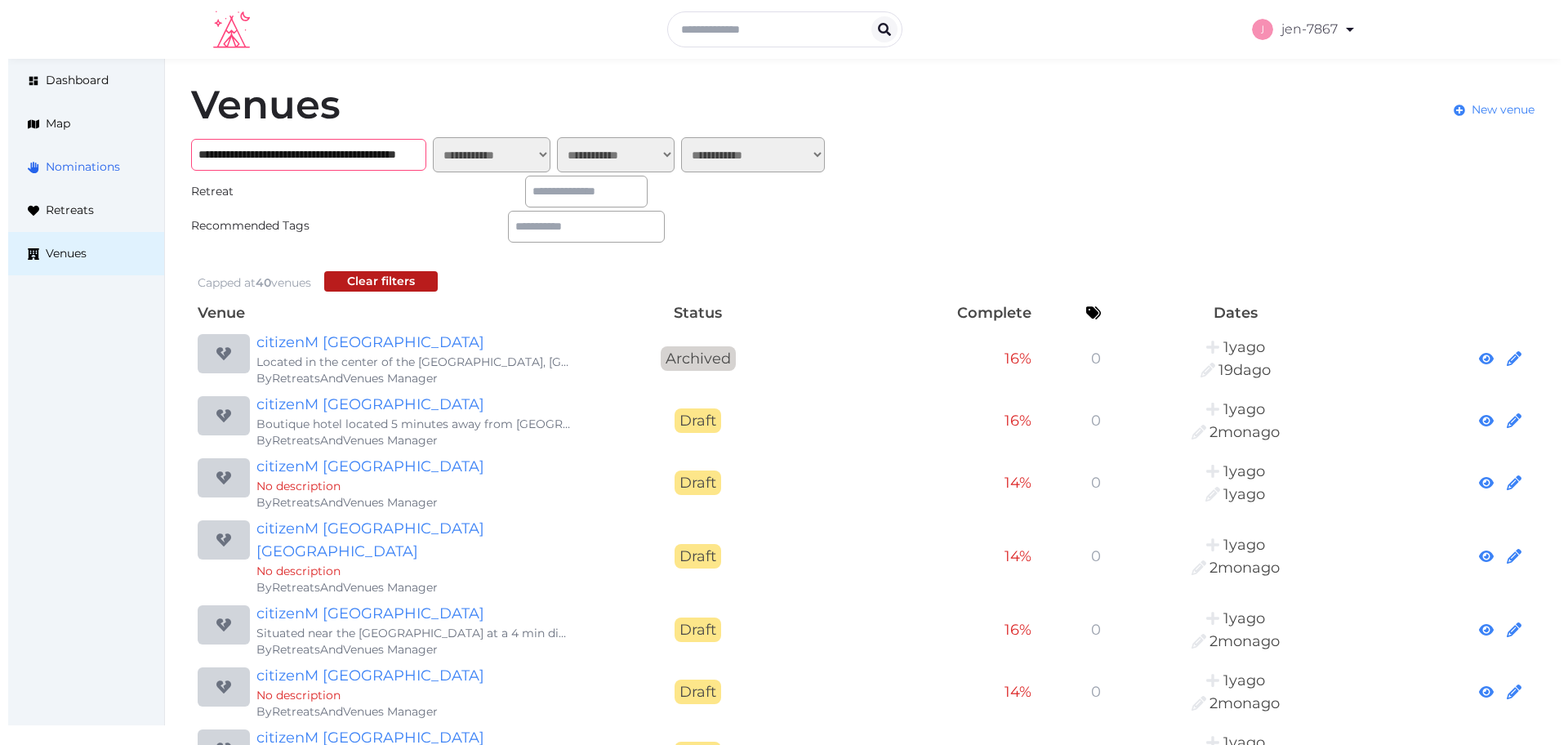
scroll to position [0, 116]
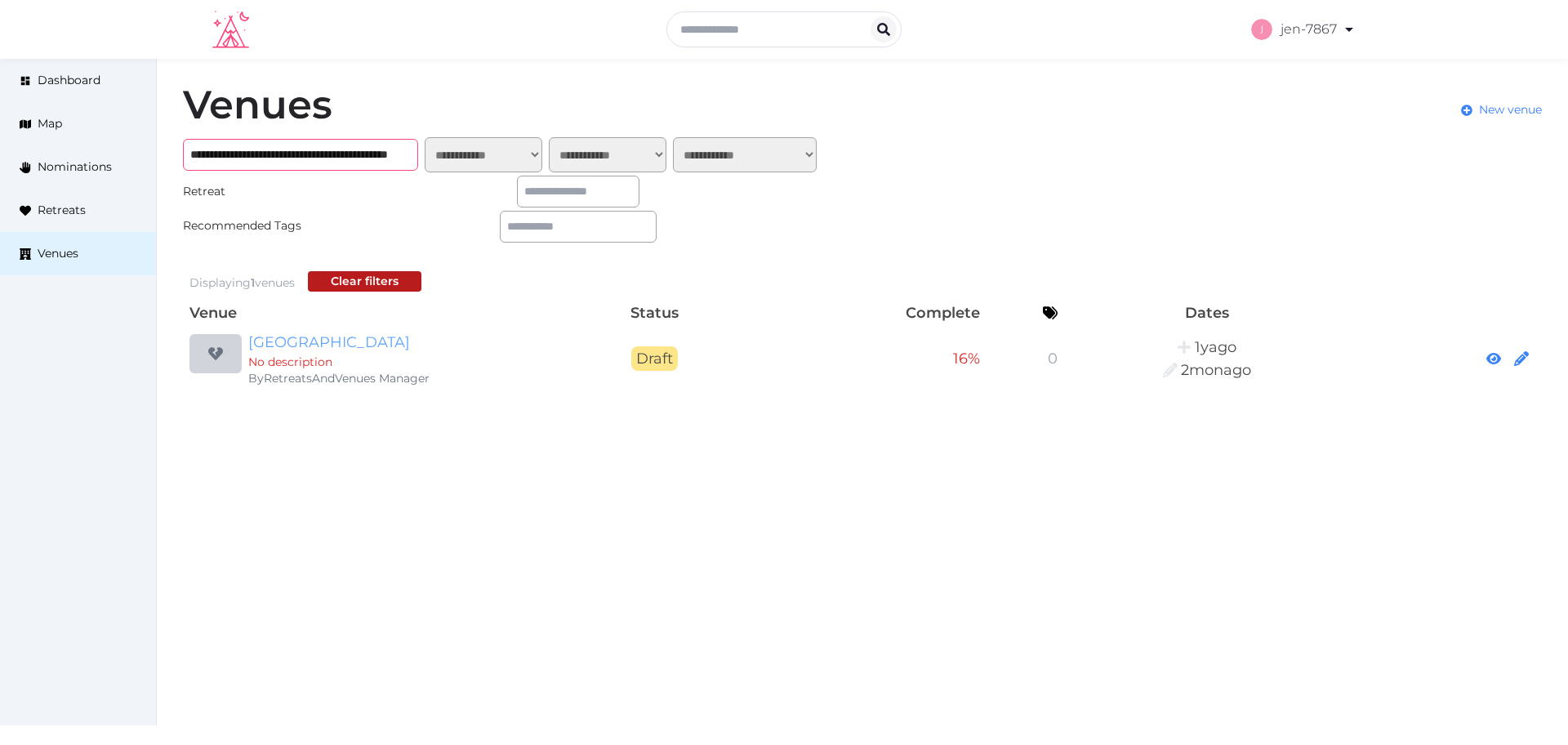
type input "**********"
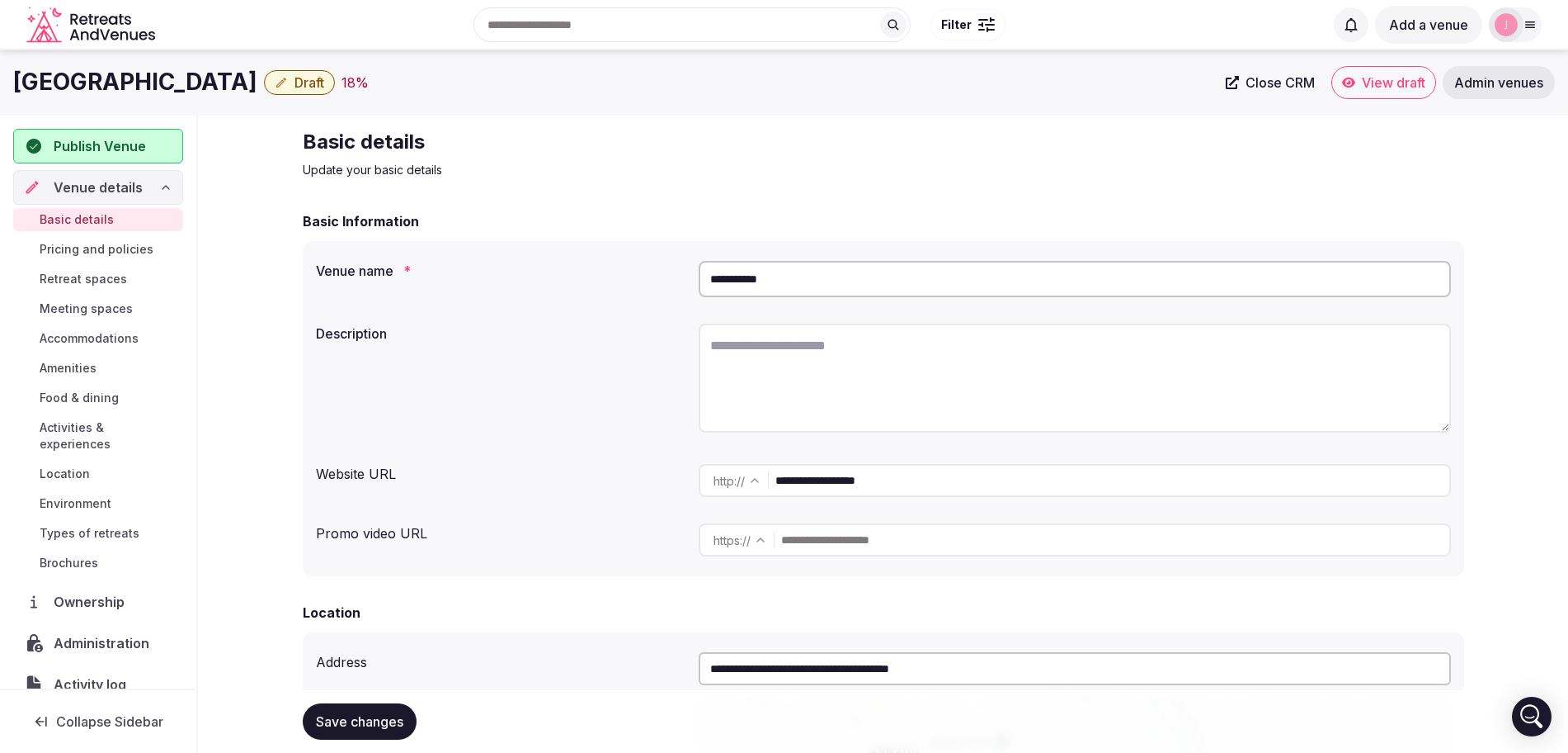
click at [103, 305] on span "Meeting spaces" at bounding box center [86, 308] width 93 height 17
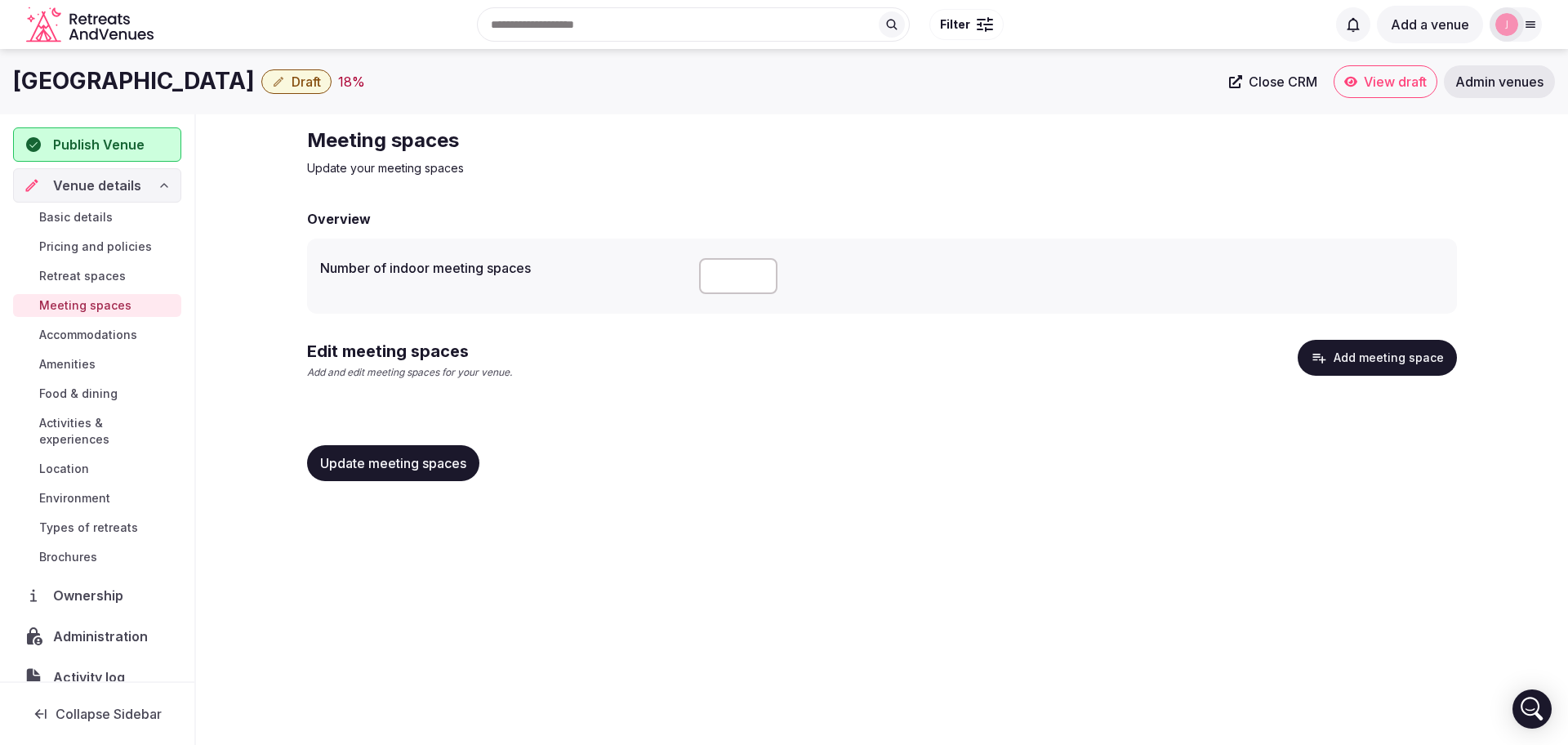
drag, startPoint x: 721, startPoint y: 276, endPoint x: 629, endPoint y: 283, distance: 92.3
click at [629, 283] on div "Number of indoor meeting spaces *" at bounding box center [882, 276] width 1124 height 49
type input "*"
click at [1395, 369] on button "Add meeting space" at bounding box center [1377, 357] width 160 height 36
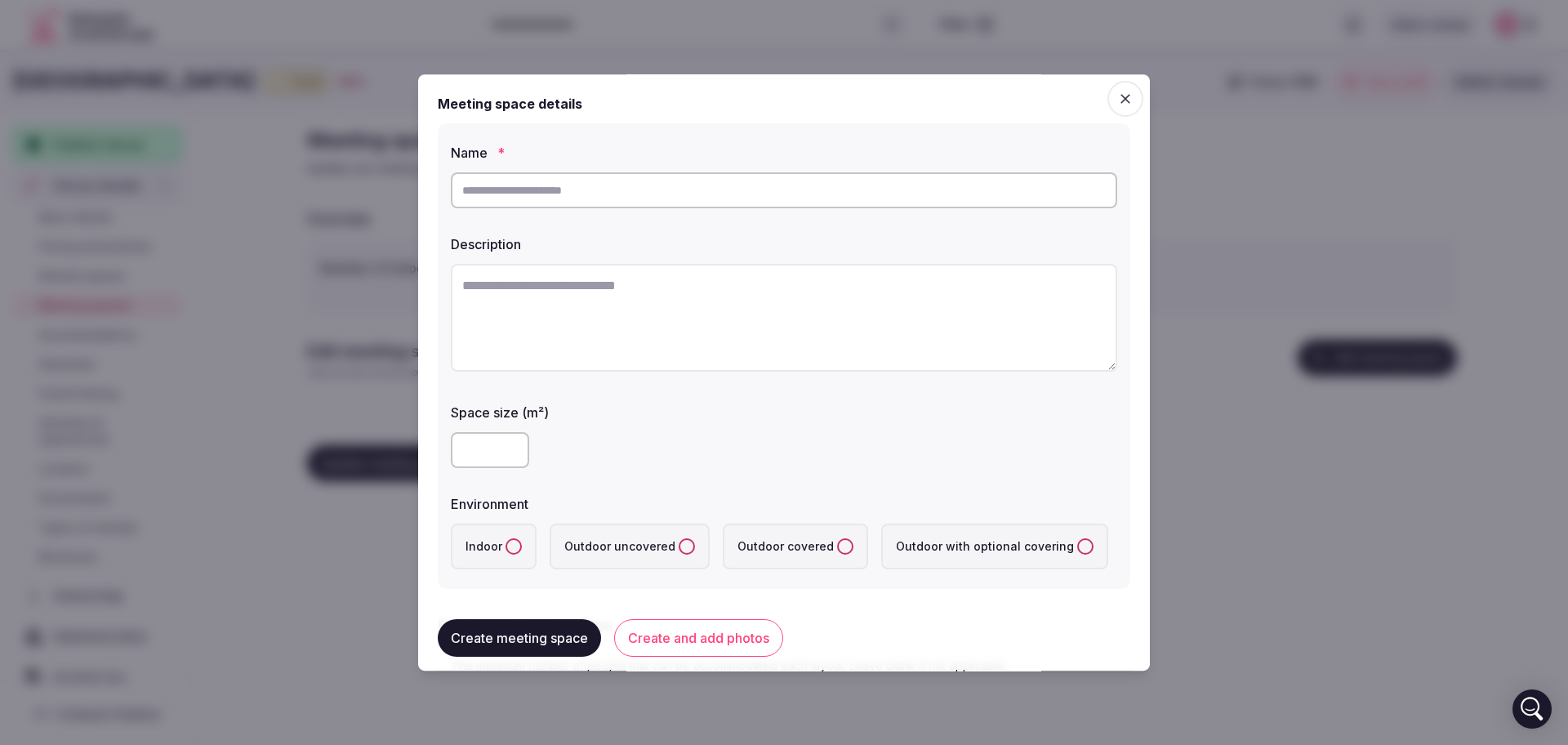
click at [480, 434] on input "number" at bounding box center [490, 449] width 78 height 36
paste input "**"
type input "**"
click at [493, 550] on label "Indoor" at bounding box center [494, 546] width 86 height 45
click at [505, 550] on button "Indoor" at bounding box center [513, 546] width 16 height 16
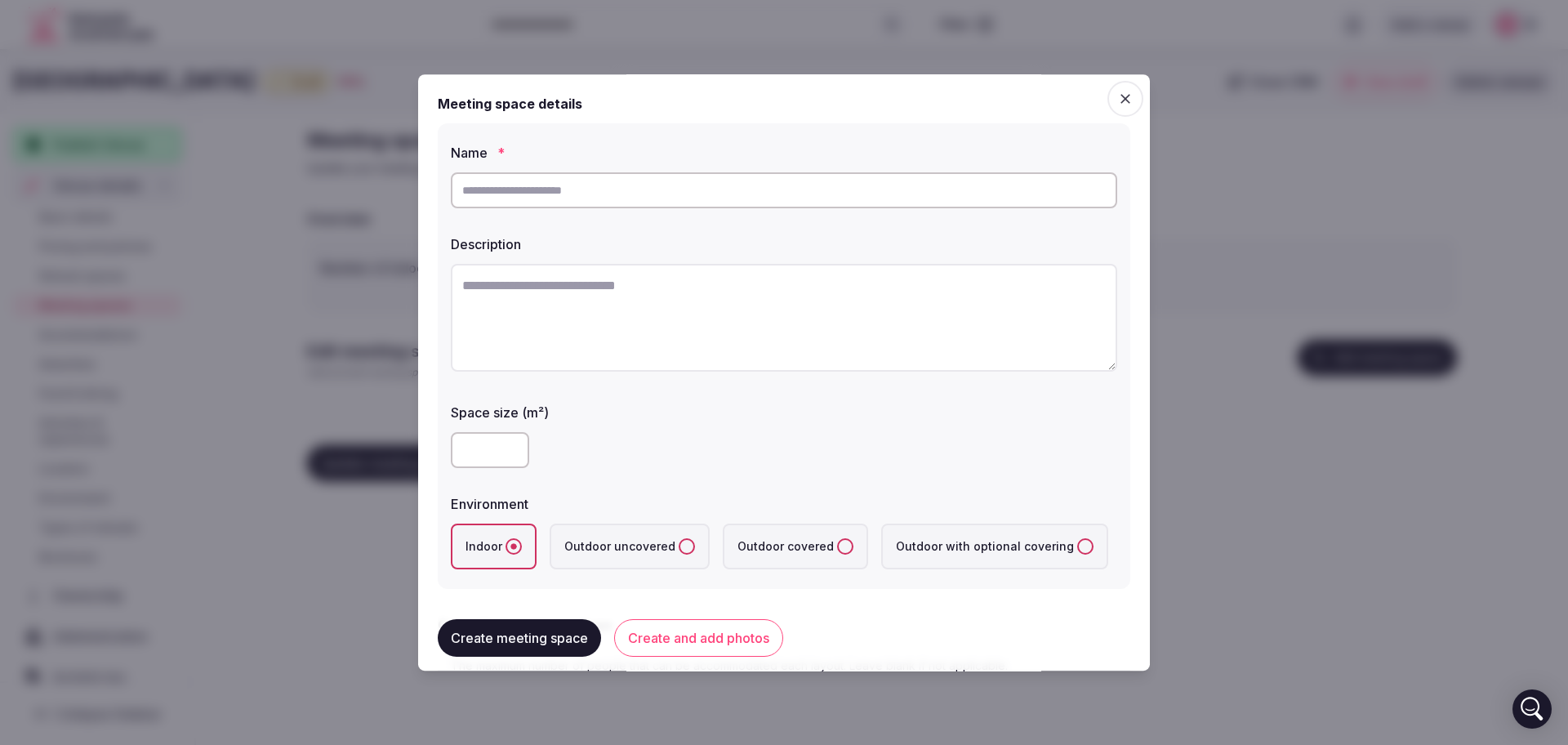
click at [731, 415] on label "Space size (m²)" at bounding box center [784, 412] width 667 height 14
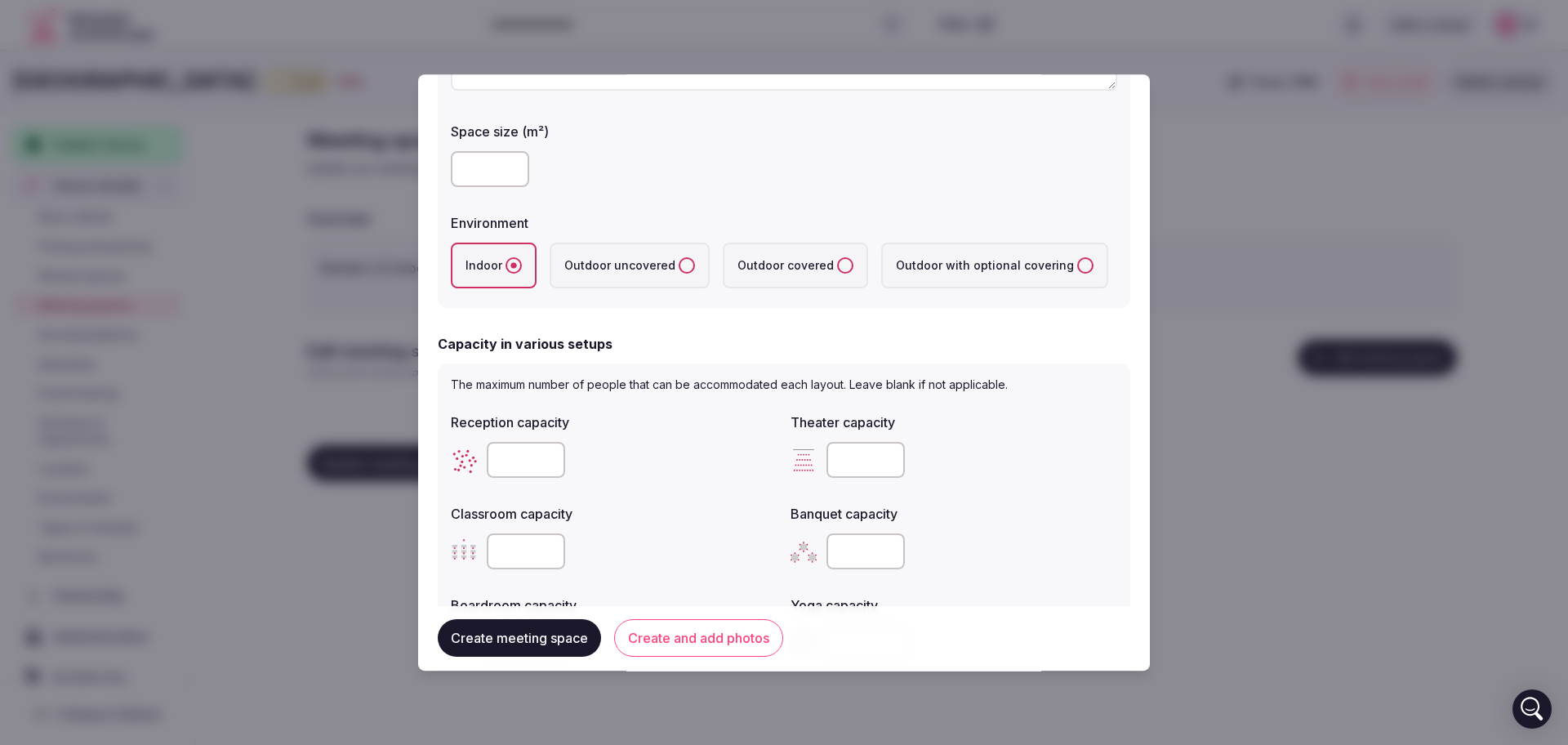
scroll to position [510, 0]
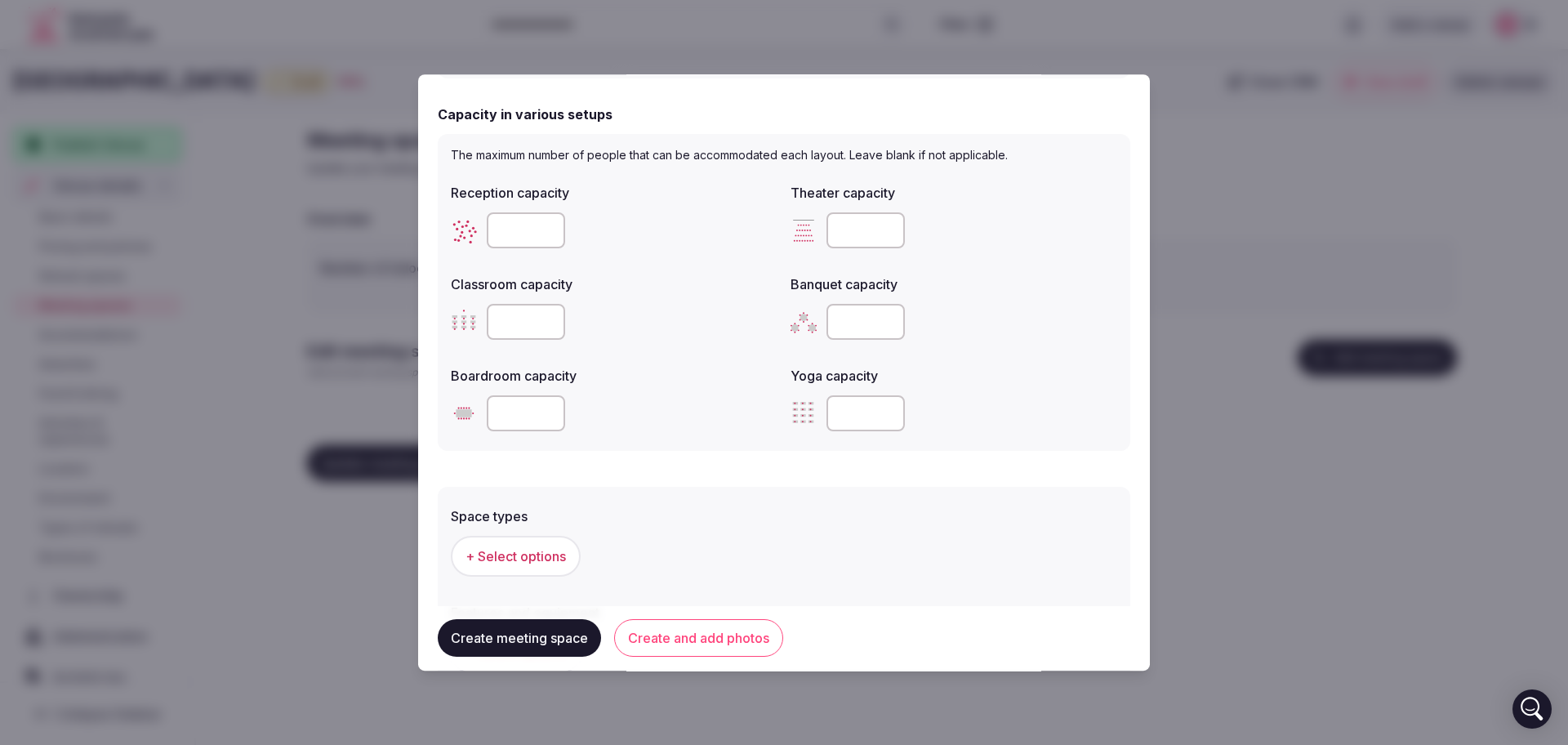
click at [847, 222] on input "number" at bounding box center [865, 229] width 78 height 36
type input "**"
click at [515, 640] on button "Create meeting space" at bounding box center [519, 639] width 164 height 38
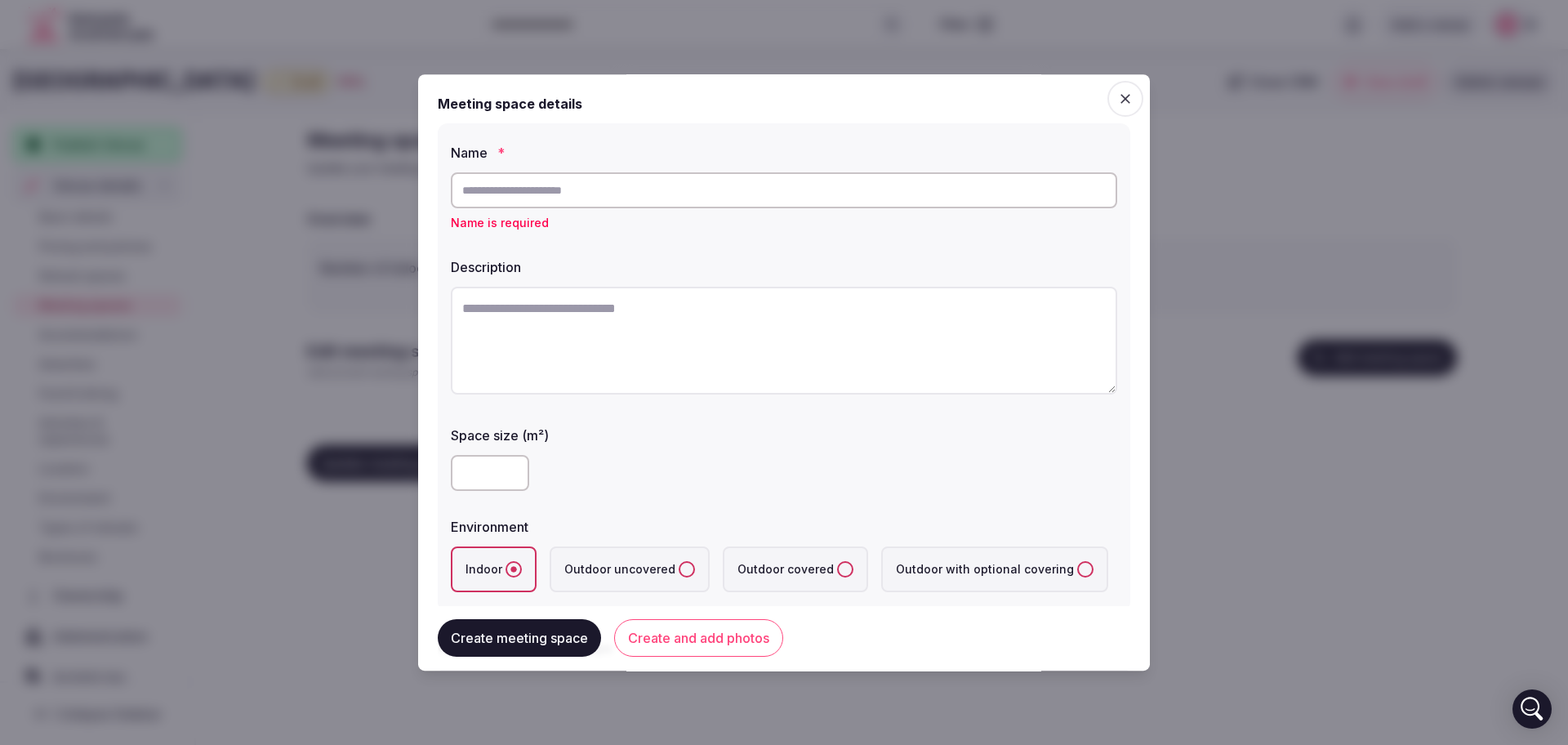
click at [577, 175] on input "text" at bounding box center [784, 190] width 667 height 36
type input "**********"
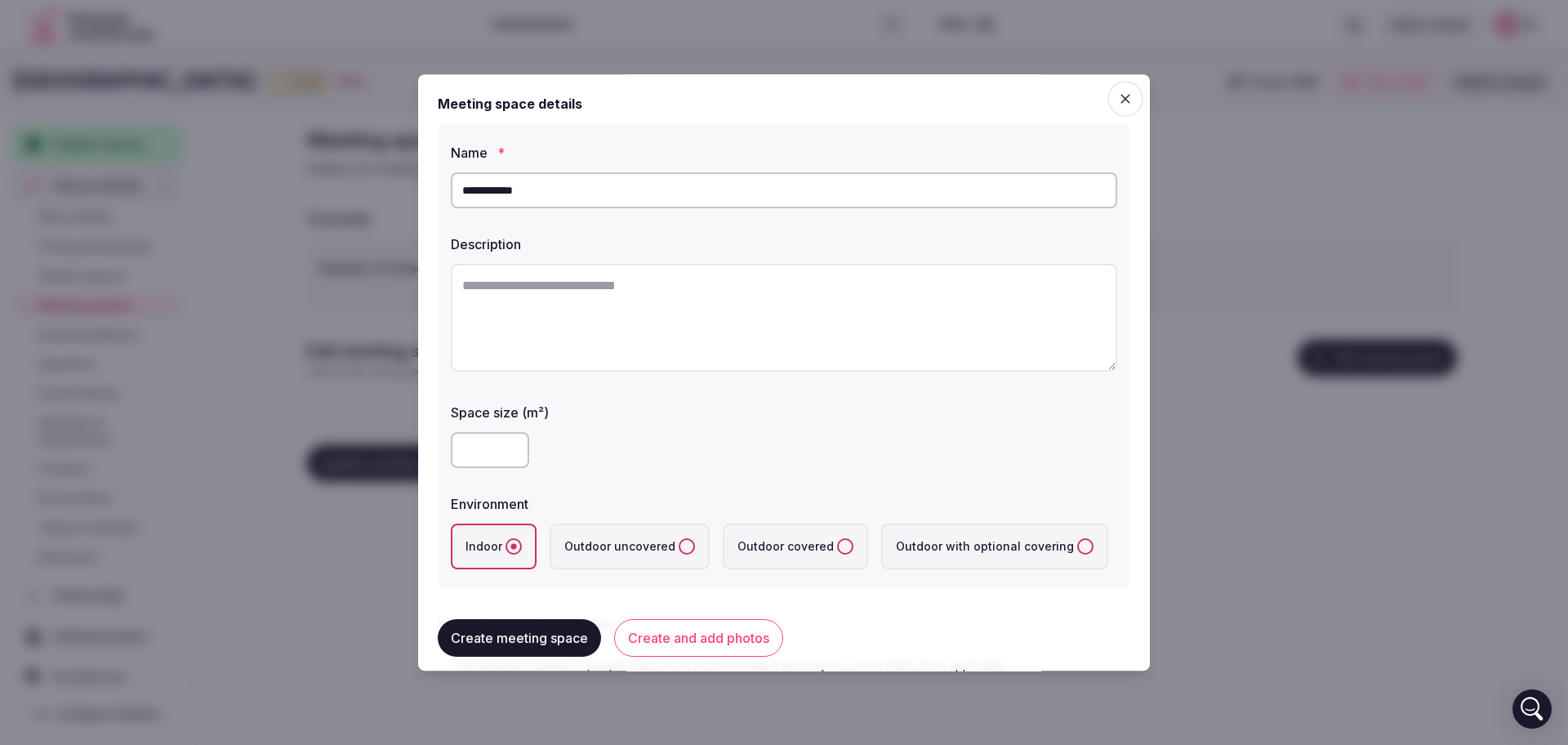
click at [645, 409] on label "Space size (m²)" at bounding box center [784, 412] width 667 height 14
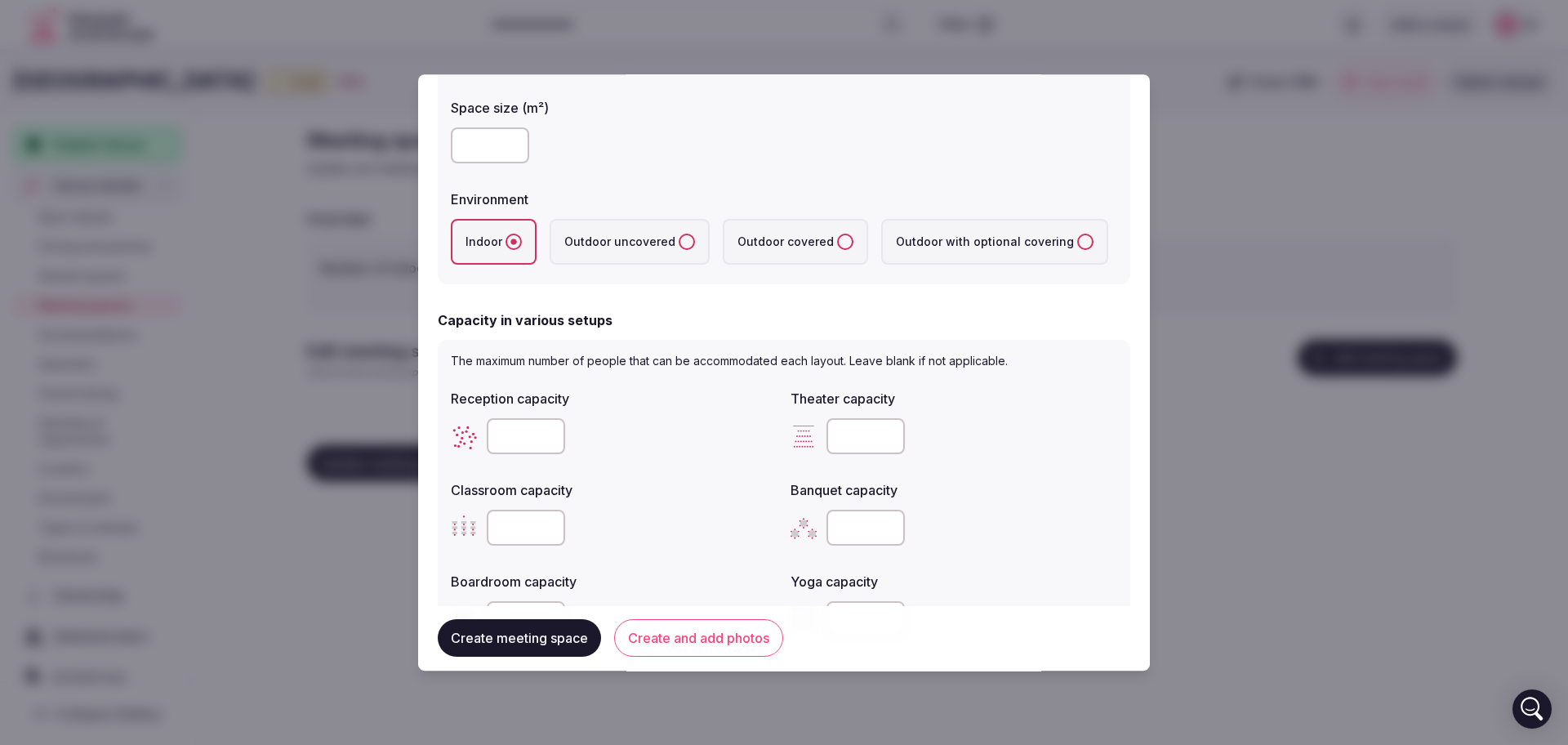
scroll to position [306, 0]
click at [480, 642] on button "Create meeting space" at bounding box center [519, 639] width 164 height 38
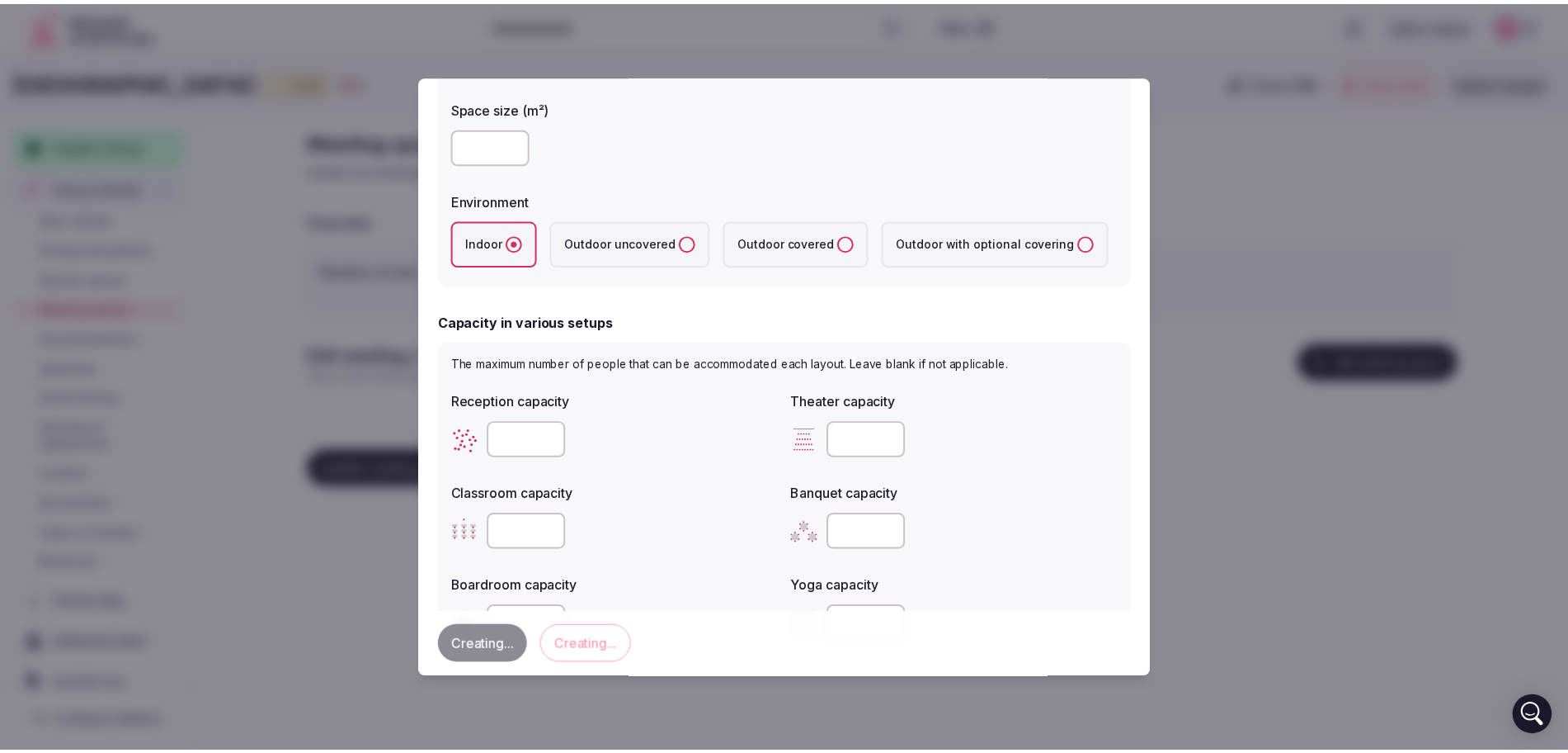
scroll to position [0, 0]
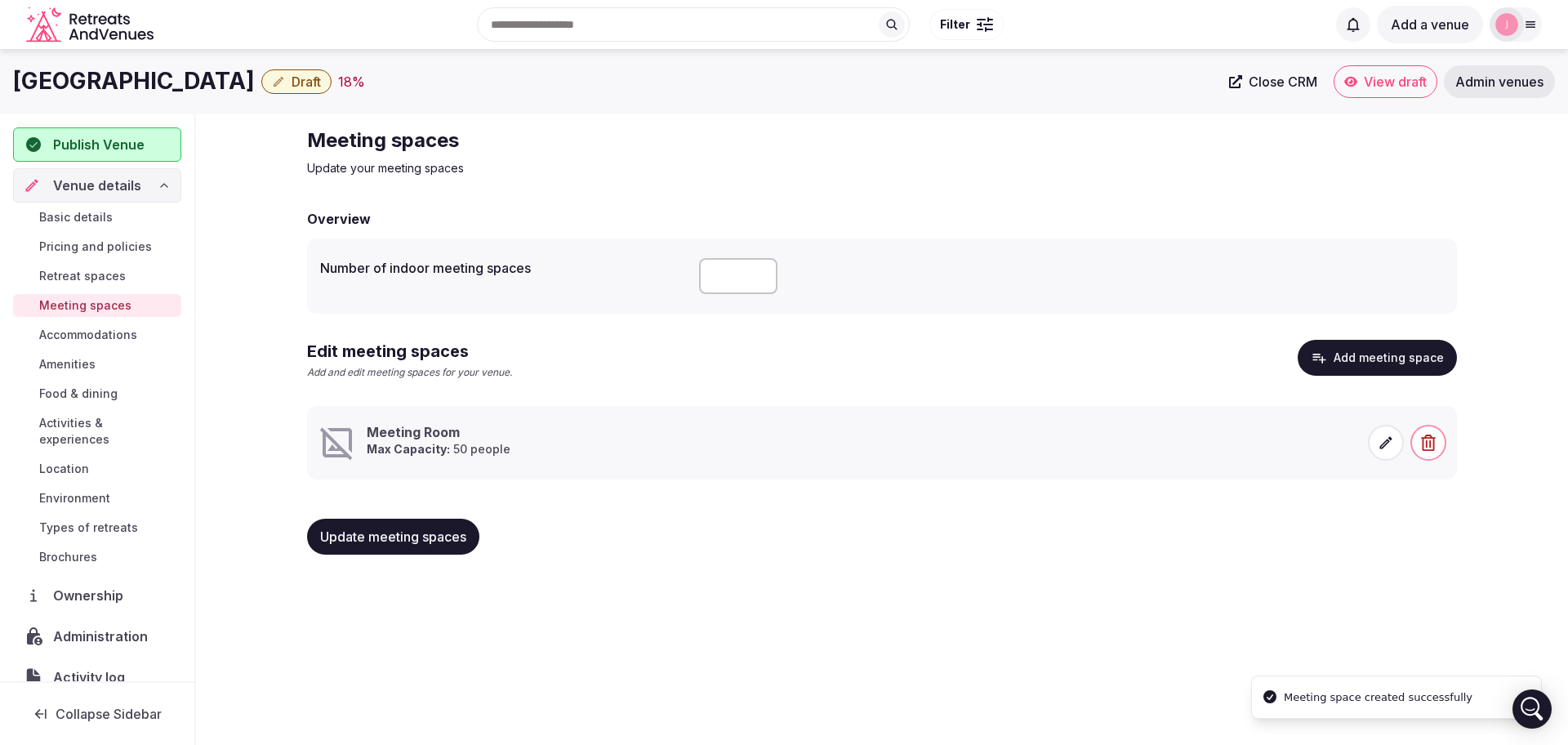
click at [409, 546] on button "Update meeting spaces" at bounding box center [393, 536] width 172 height 36
click at [92, 209] on span "Basic details" at bounding box center [76, 217] width 74 height 16
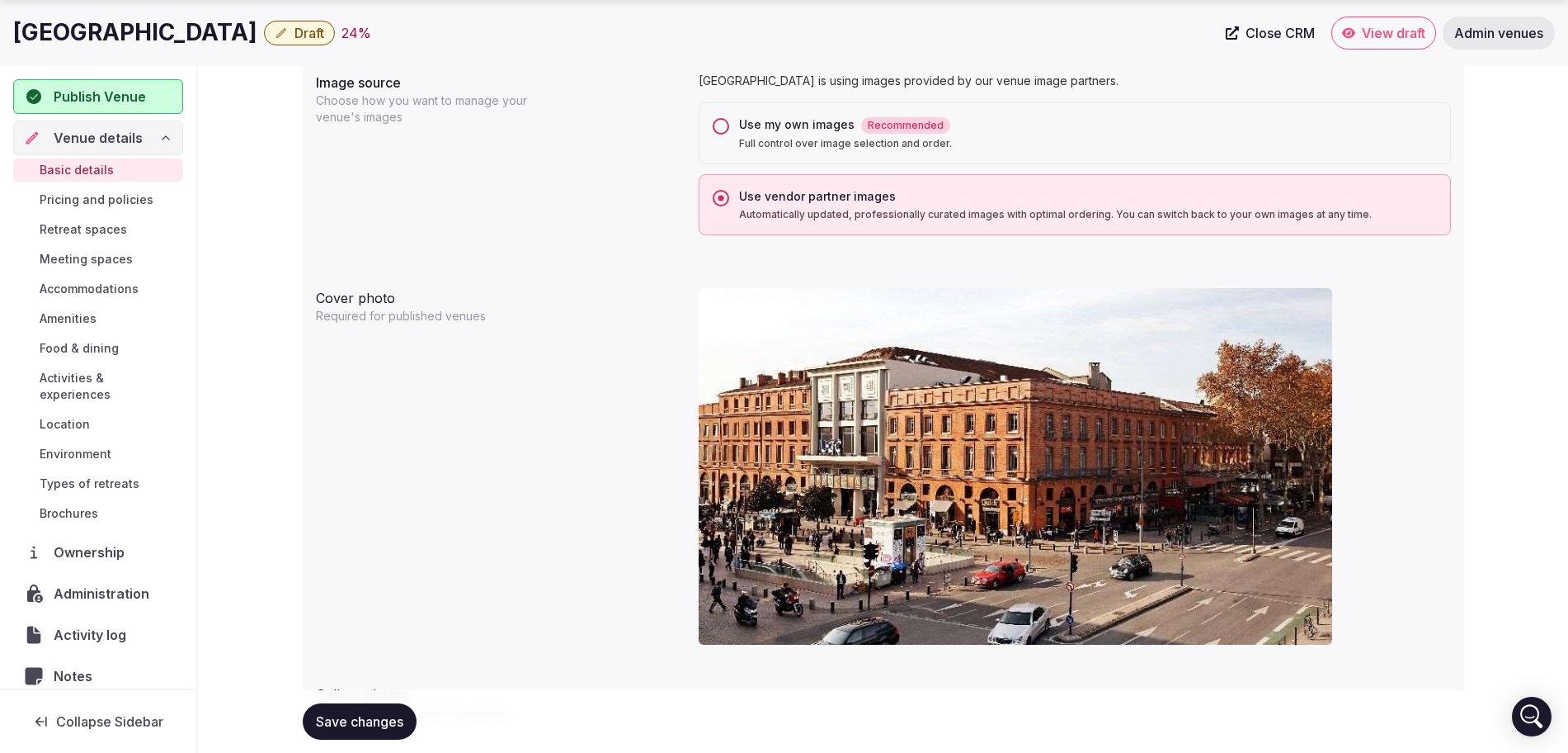
scroll to position [1341, 0]
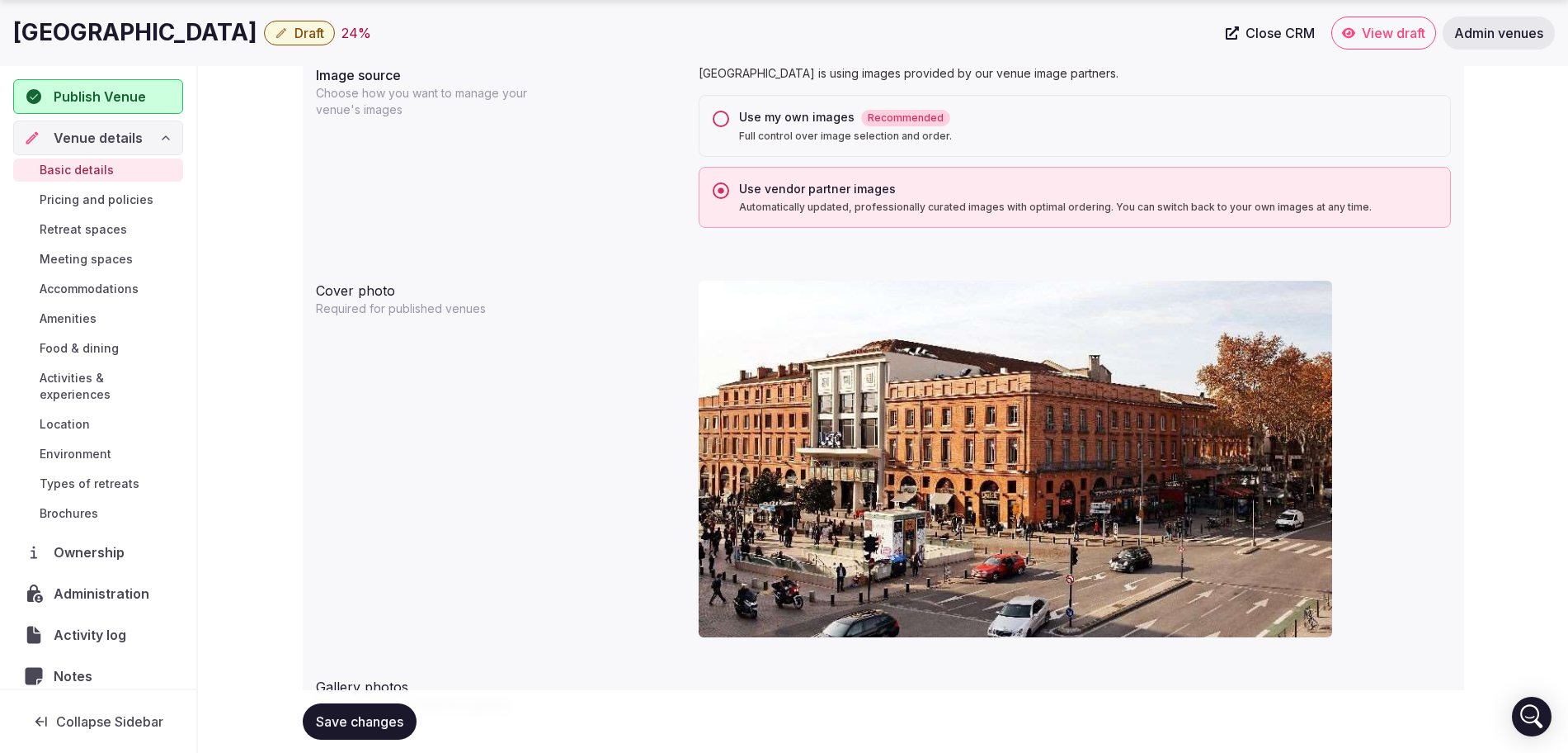
click at [719, 119] on button "Use my own images Recommended Full control over image selection and order." at bounding box center [720, 118] width 17 height 17
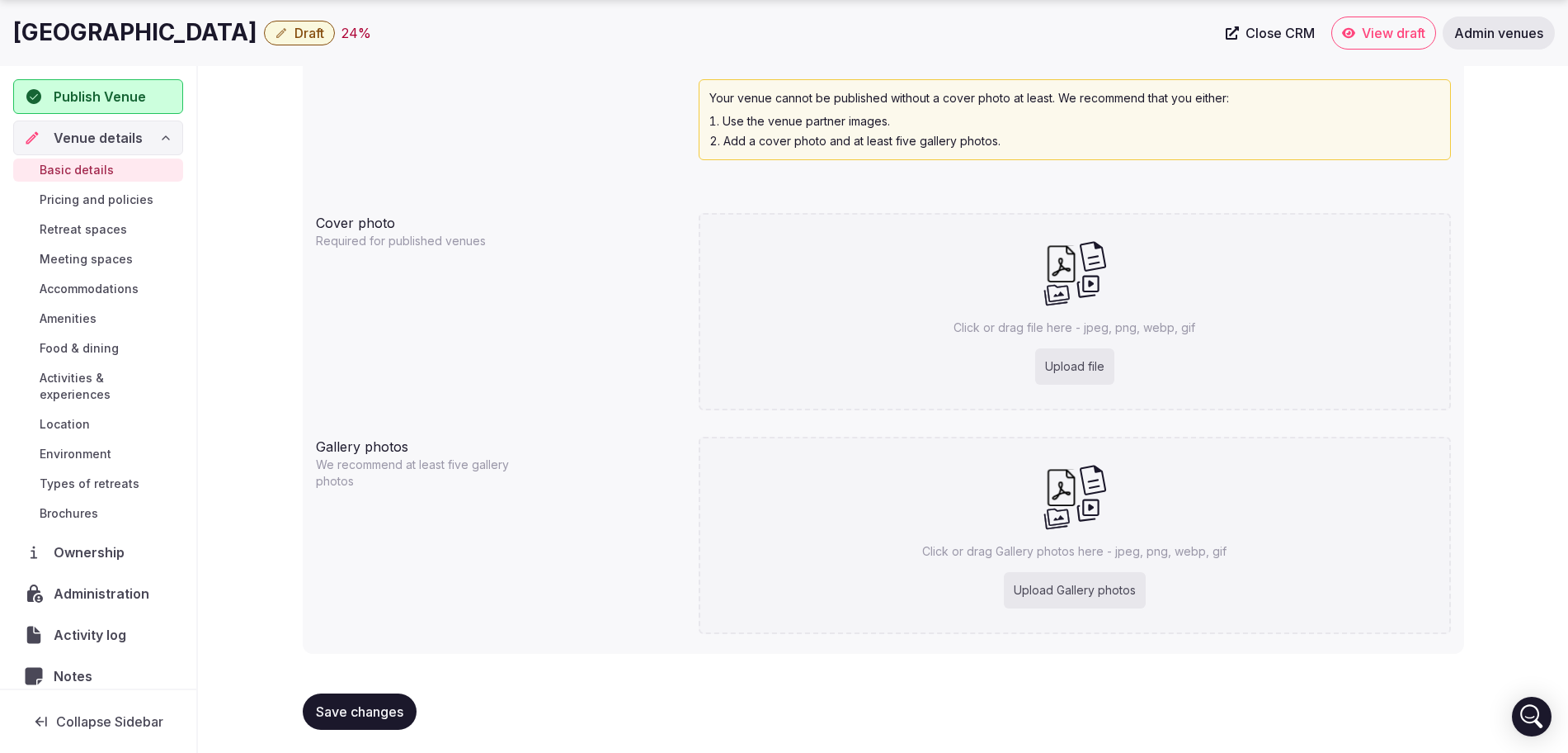
scroll to position [1506, 0]
click at [1108, 602] on div "Upload Gallery photos" at bounding box center [1074, 587] width 142 height 36
type input "**********"
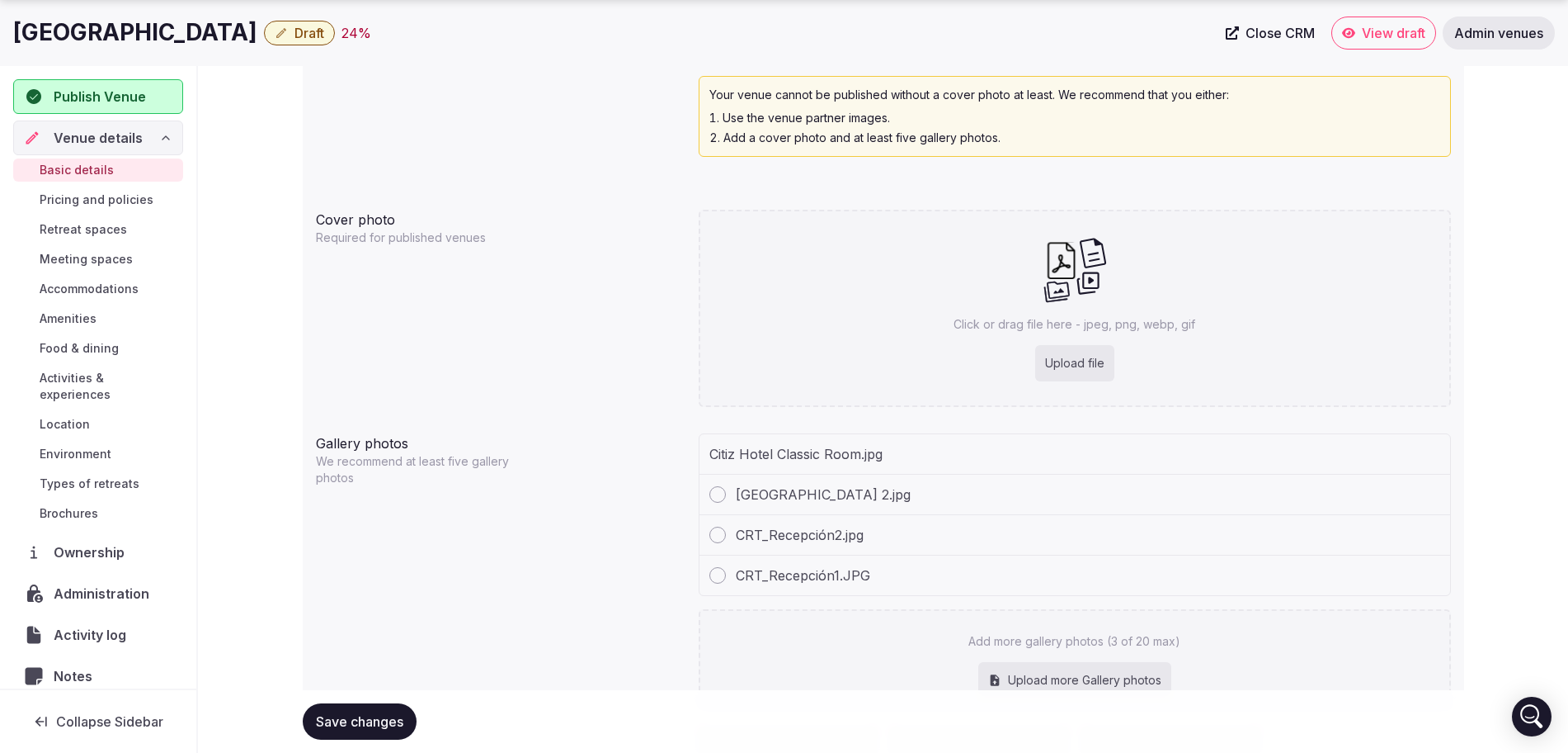
click at [632, 333] on div "Cover photo Required for published venues Click or drag file here - jpeg, png, …" at bounding box center [883, 308] width 1135 height 210
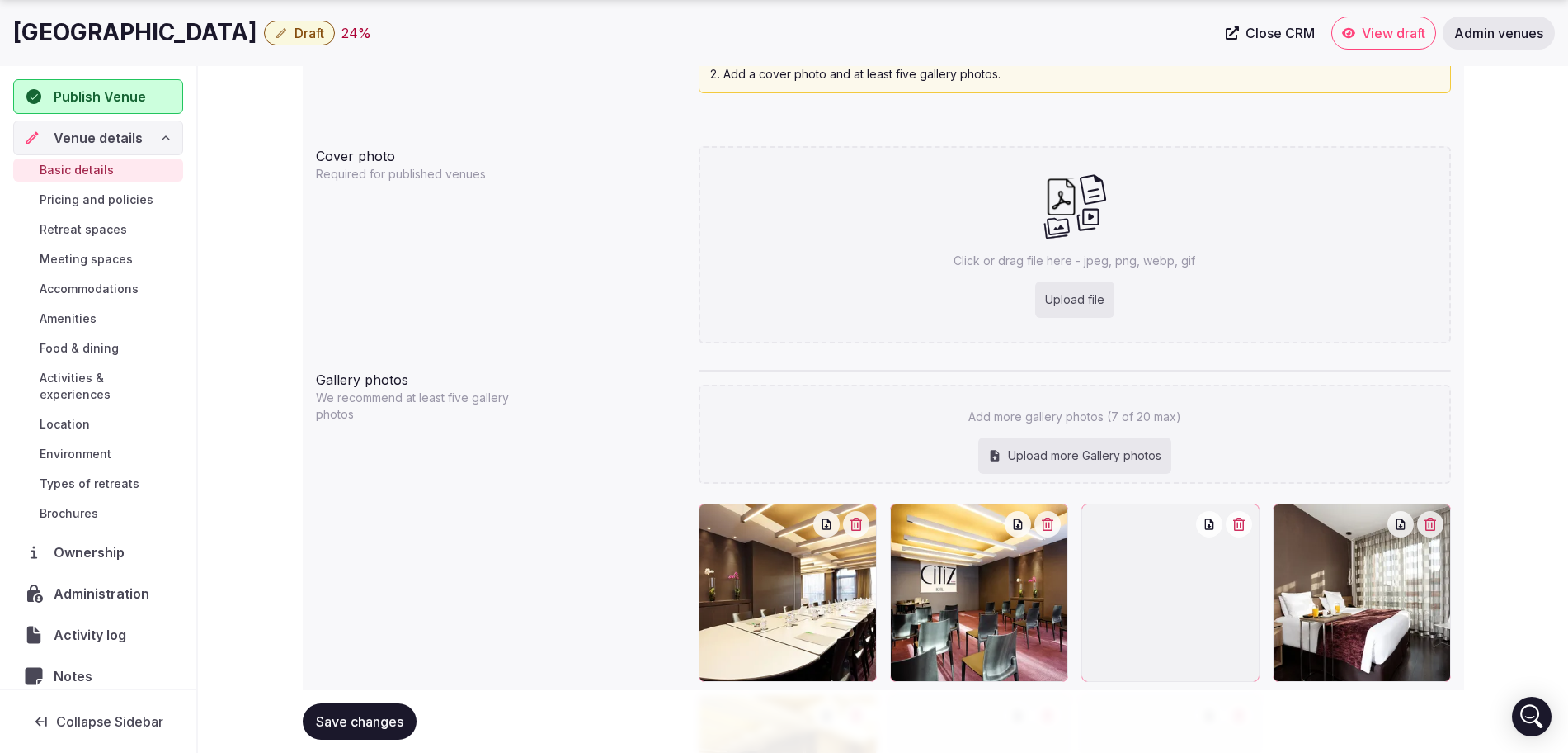
scroll to position [1812, 0]
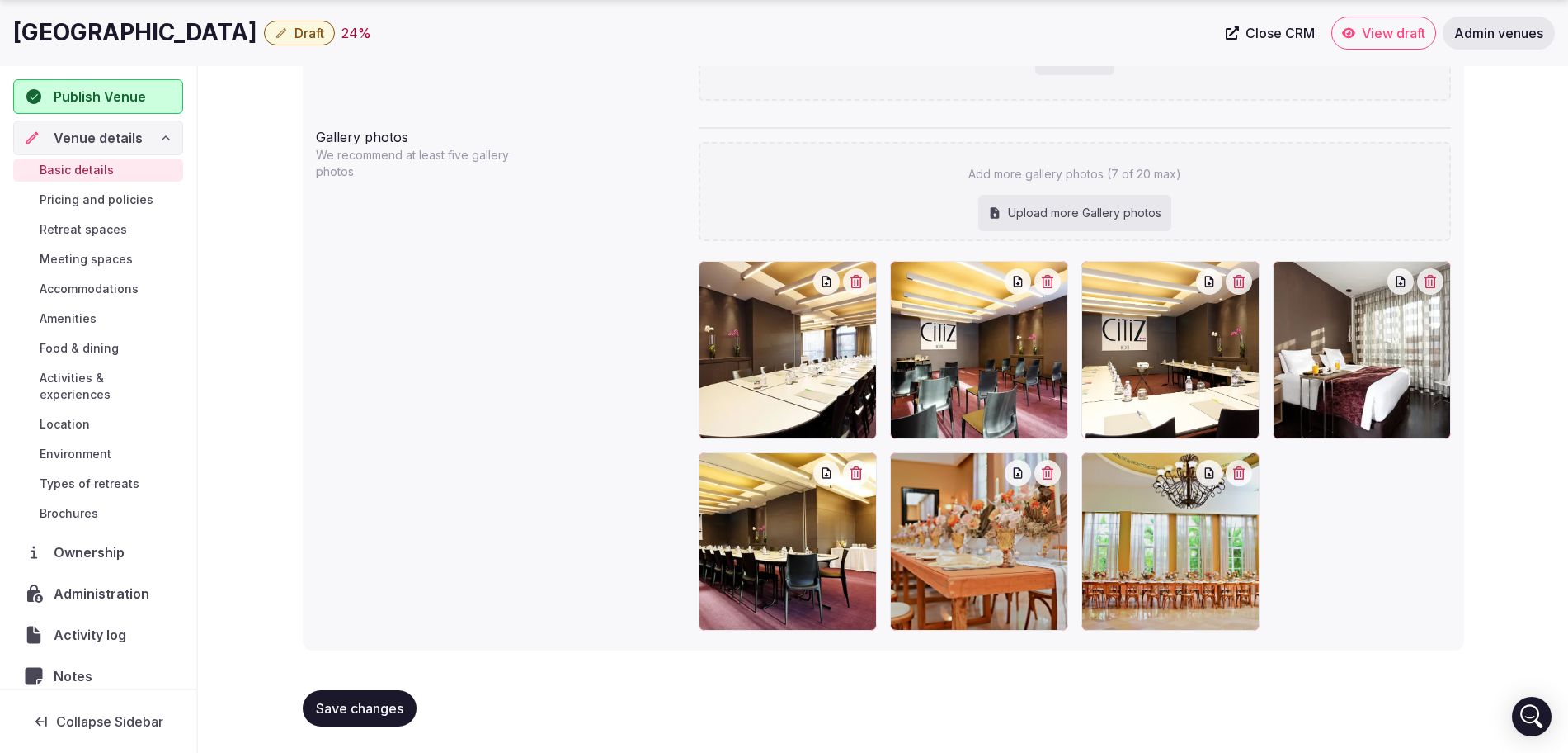
click at [370, 712] on span "Save changes" at bounding box center [359, 708] width 87 height 17
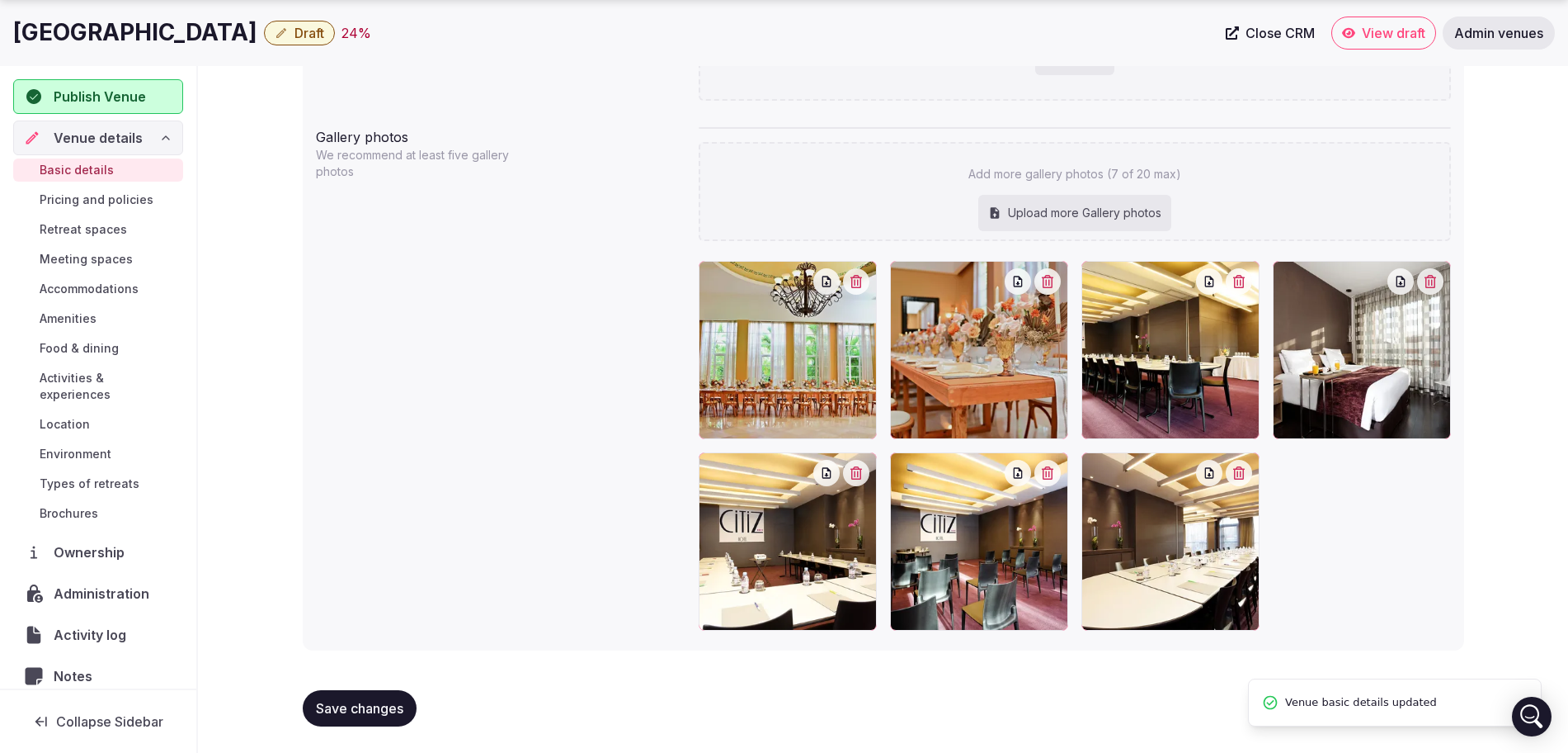
click at [91, 32] on h1 "[GEOGRAPHIC_DATA]" at bounding box center [136, 32] width 244 height 32
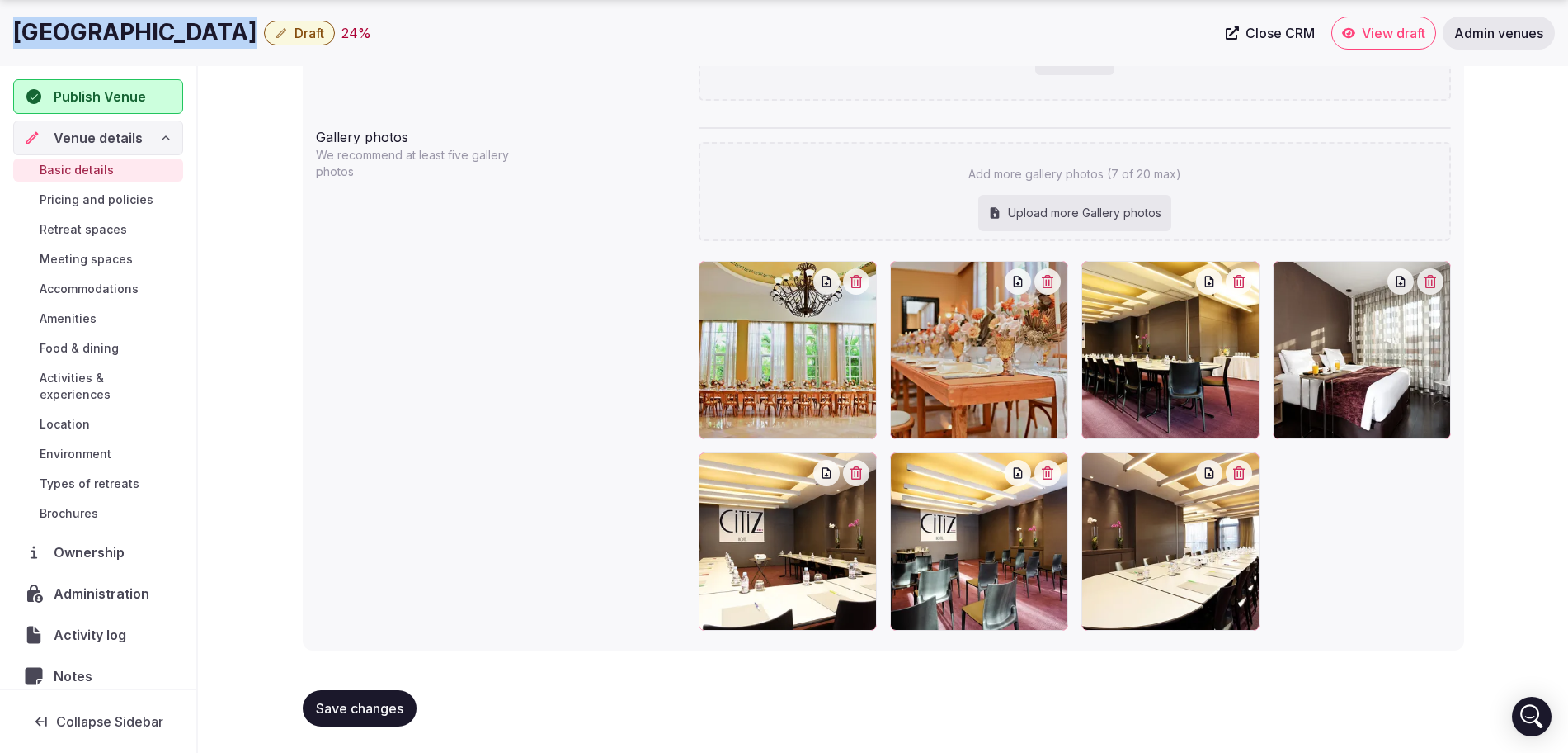
copy div "[GEOGRAPHIC_DATA]"
click at [366, 703] on span "Save changes" at bounding box center [359, 708] width 87 height 17
